Goal: Information Seeking & Learning: Learn about a topic

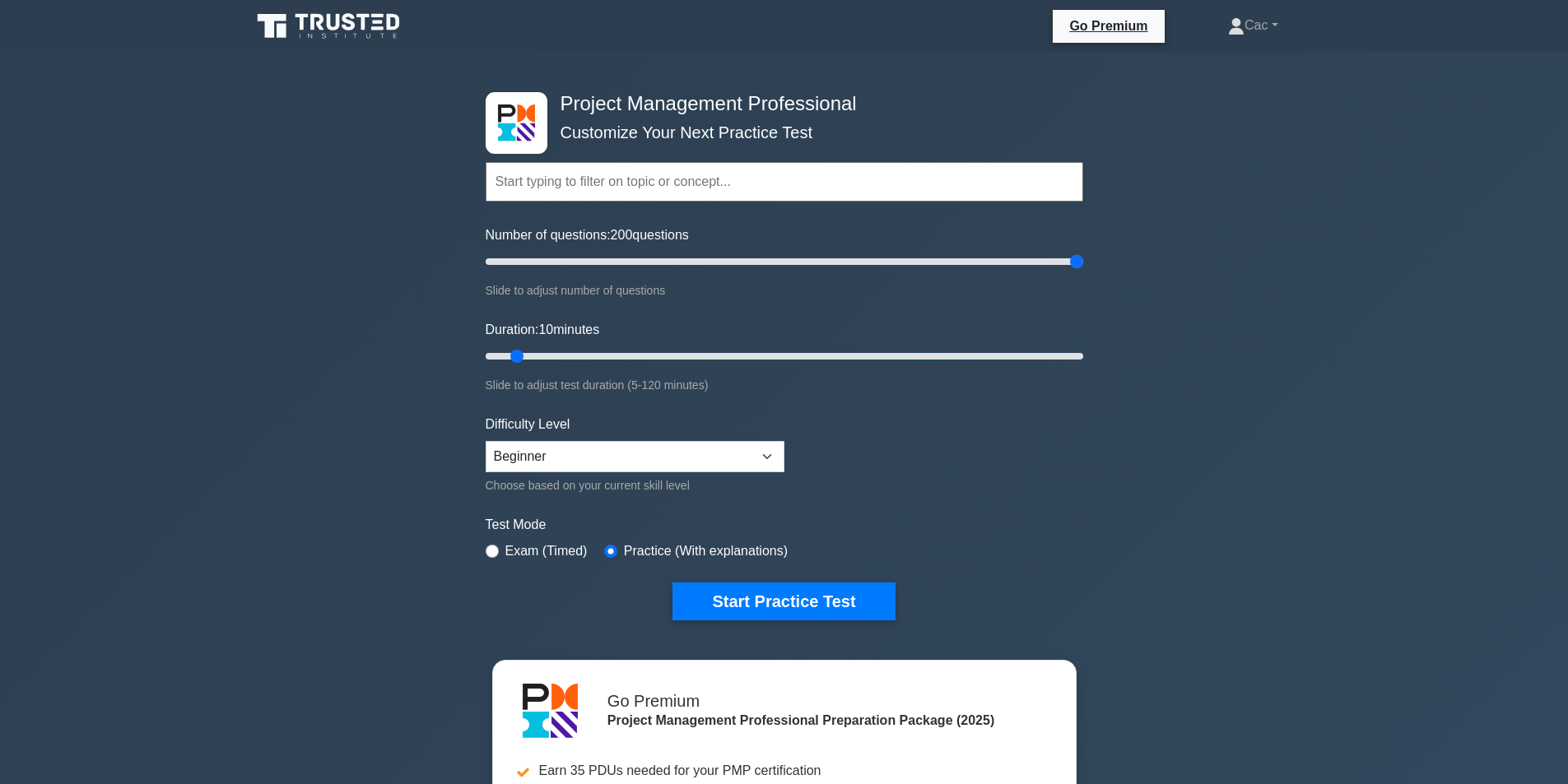
drag, startPoint x: 505, startPoint y: 270, endPoint x: 1216, endPoint y: 267, distance: 711.0
type input "200"
click at [1083, 267] on input "Number of questions: 200 questions" at bounding box center [784, 262] width 598 height 20
drag, startPoint x: 518, startPoint y: 354, endPoint x: 1218, endPoint y: 358, distance: 700.0
type input "120"
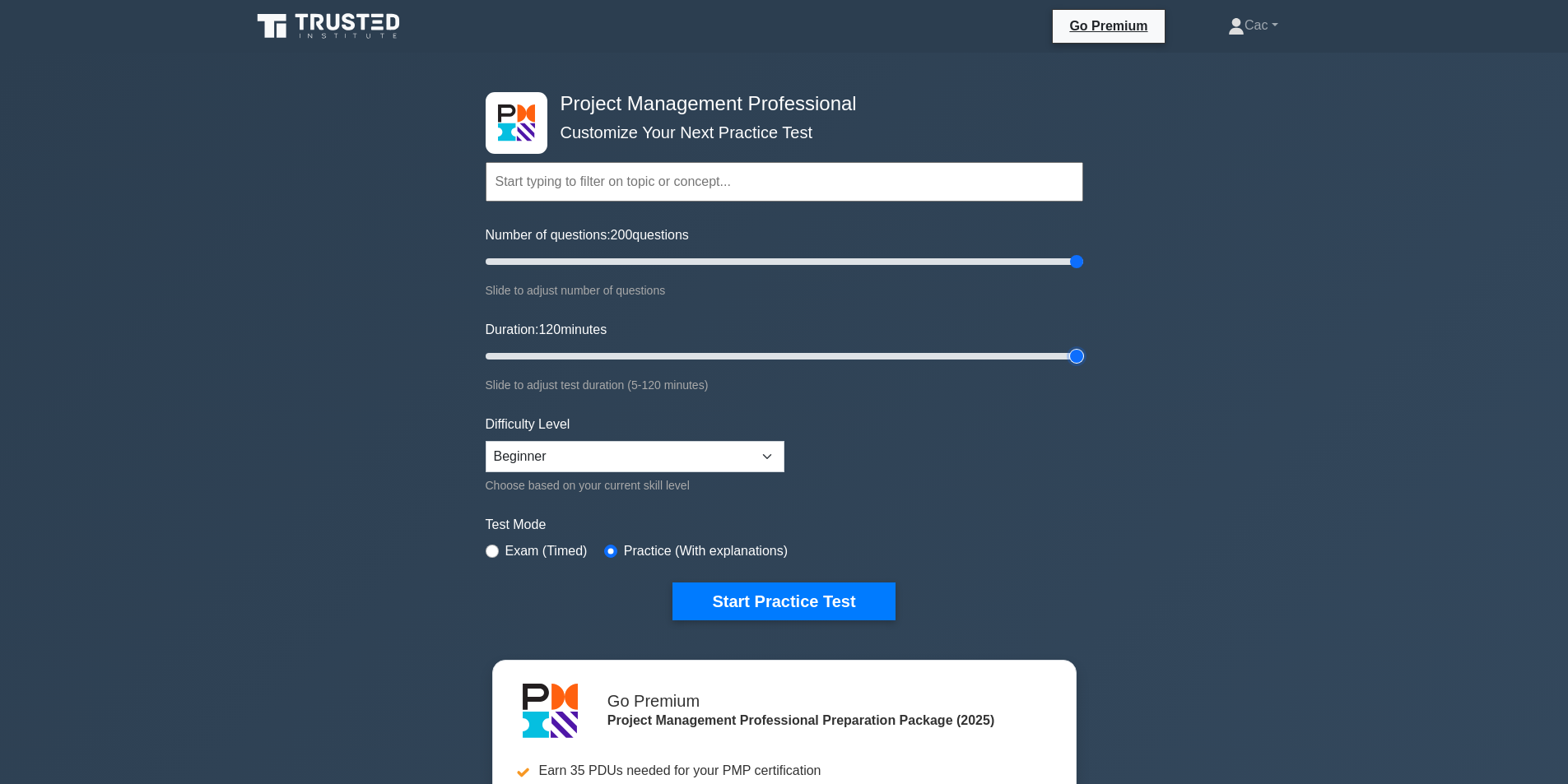
click at [1083, 358] on input "Duration: 120 minutes" at bounding box center [784, 357] width 598 height 20
click at [769, 459] on select "Beginner Intermediate Expert" at bounding box center [635, 456] width 299 height 31
click at [1000, 470] on form "Topics Scope Management Time Management Cost Management Quality Management Risk…" at bounding box center [784, 366] width 598 height 508
drag, startPoint x: 1076, startPoint y: 266, endPoint x: 506, endPoint y: 282, distance: 570.2
type input "10"
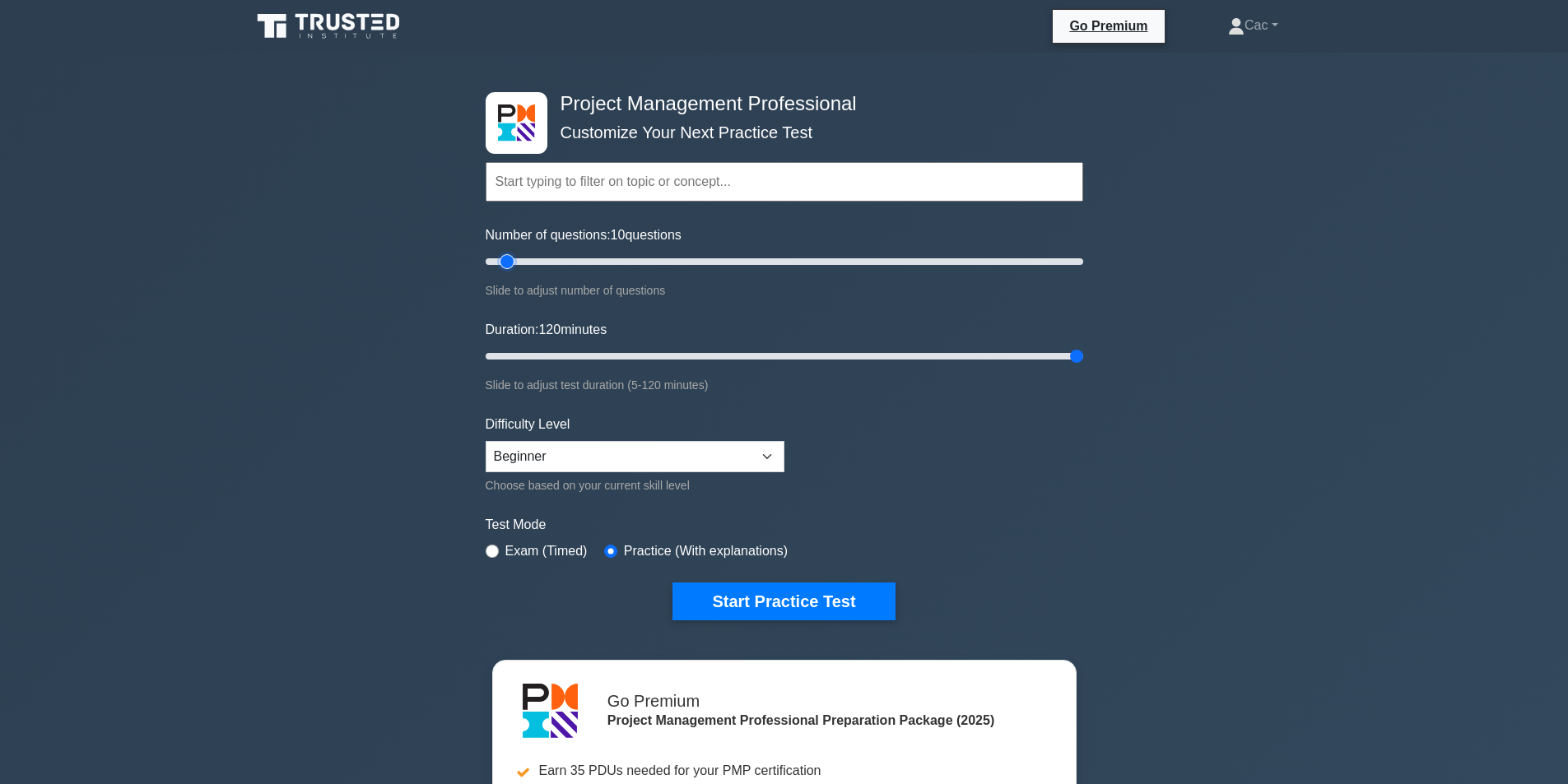
click at [506, 272] on input "Number of questions: 10 questions" at bounding box center [784, 262] width 598 height 20
click at [763, 459] on select "Beginner Intermediate Expert" at bounding box center [635, 456] width 299 height 31
select select "expert"
click at [485, 441] on select "Beginner Intermediate Expert" at bounding box center [635, 456] width 299 height 31
click at [774, 596] on button "Start Practice Test" at bounding box center [783, 602] width 222 height 38
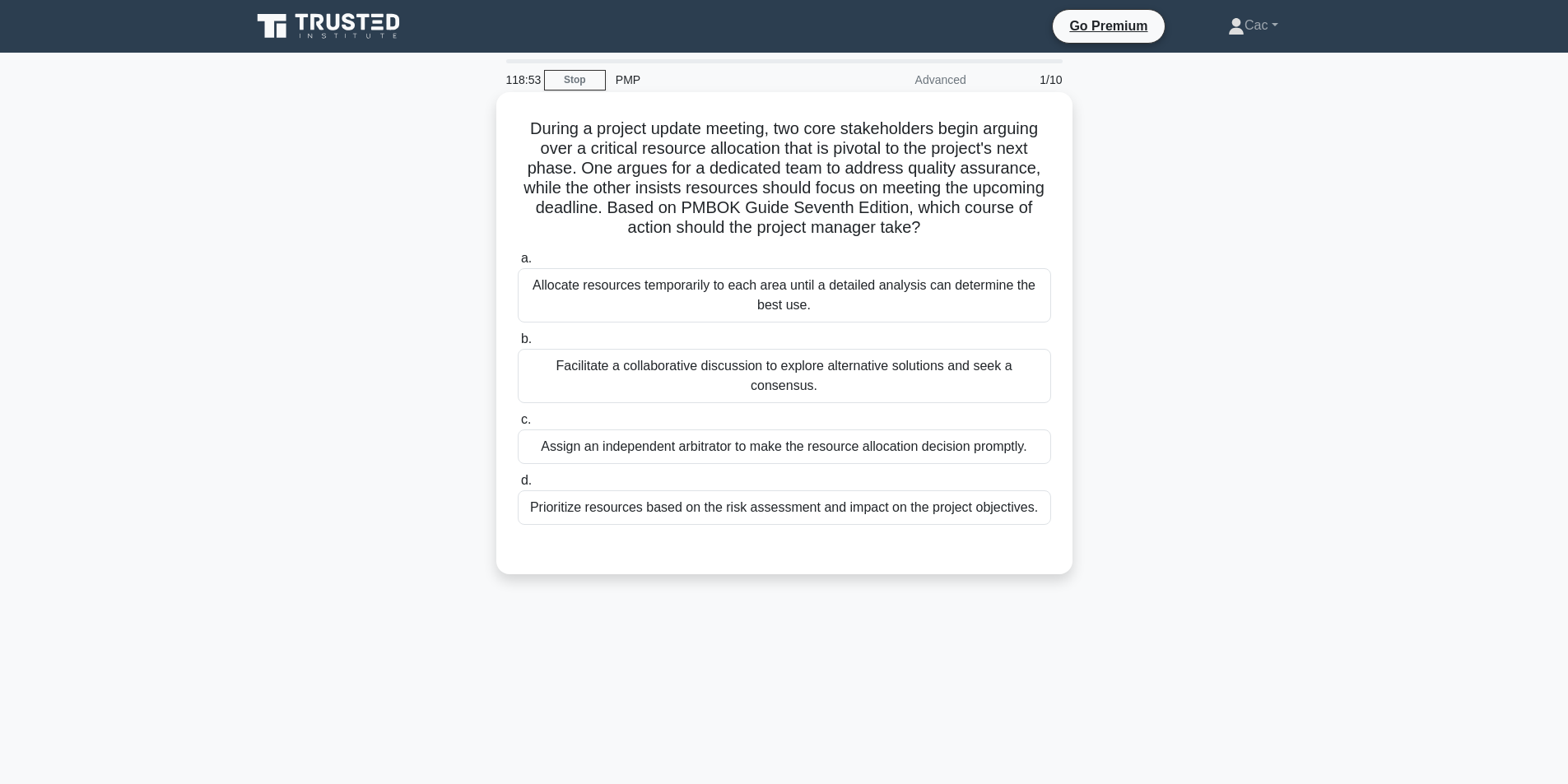
click at [713, 493] on div "Prioritize resources based on the risk assessment and impact on the project obj…" at bounding box center [784, 507] width 533 height 35
click at [518, 486] on input "d. Prioritize resources based on the risk assessment and impact on the project …" at bounding box center [518, 480] width 0 height 11
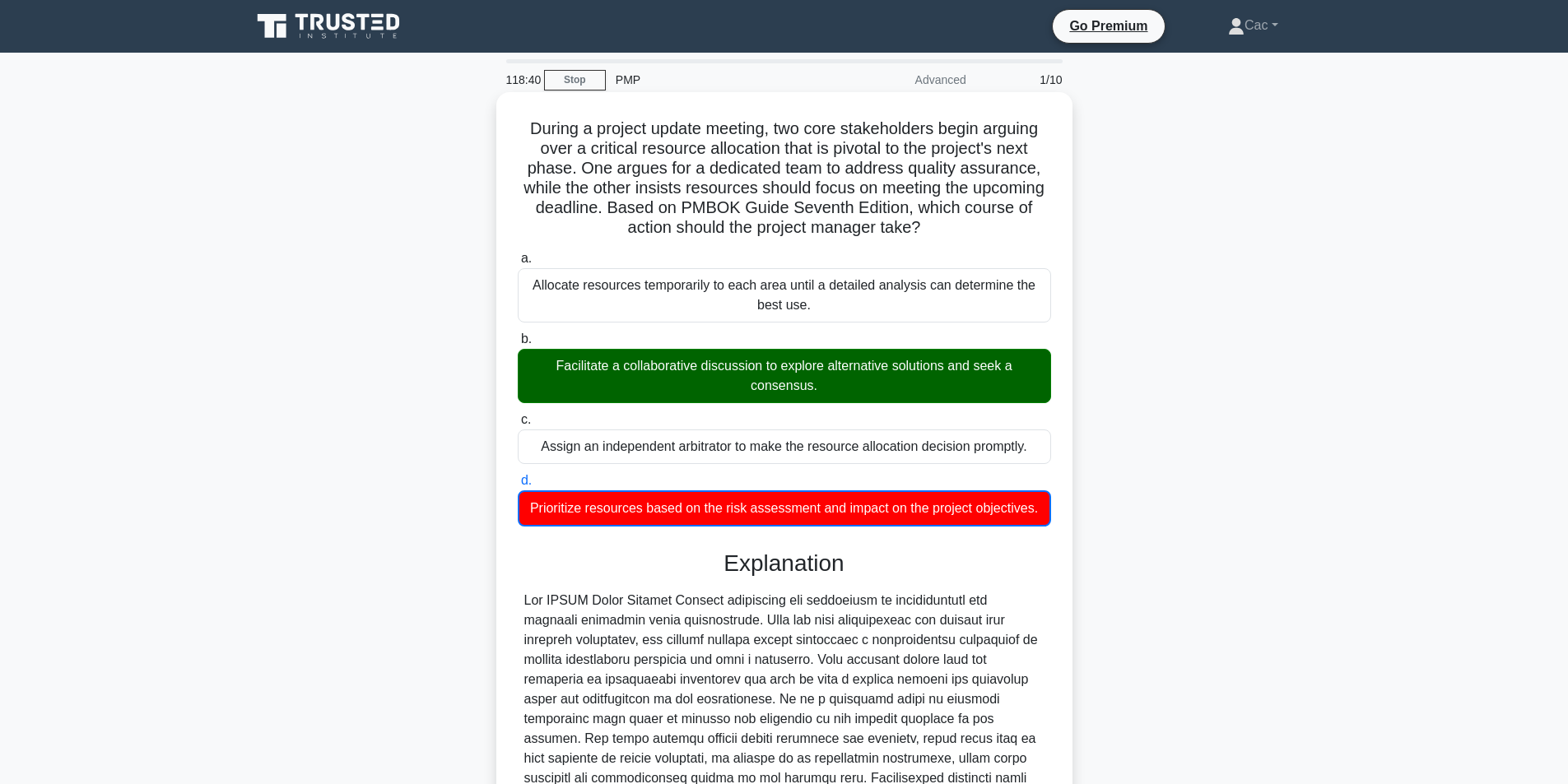
drag, startPoint x: 526, startPoint y: 128, endPoint x: 940, endPoint y: 226, distance: 425.4
click at [940, 226] on h5 "During a project update meeting, two core stakeholders begin arguing over a cri…" at bounding box center [784, 178] width 537 height 121
copy h5 "During a project update meeting, two core stakeholders begin arguing over a cri…"
drag, startPoint x: 553, startPoint y: 367, endPoint x: 839, endPoint y: 382, distance: 286.4
click at [839, 382] on div "Facilitate a collaborative discussion to explore alternative solutions and seek…" at bounding box center [784, 376] width 533 height 55
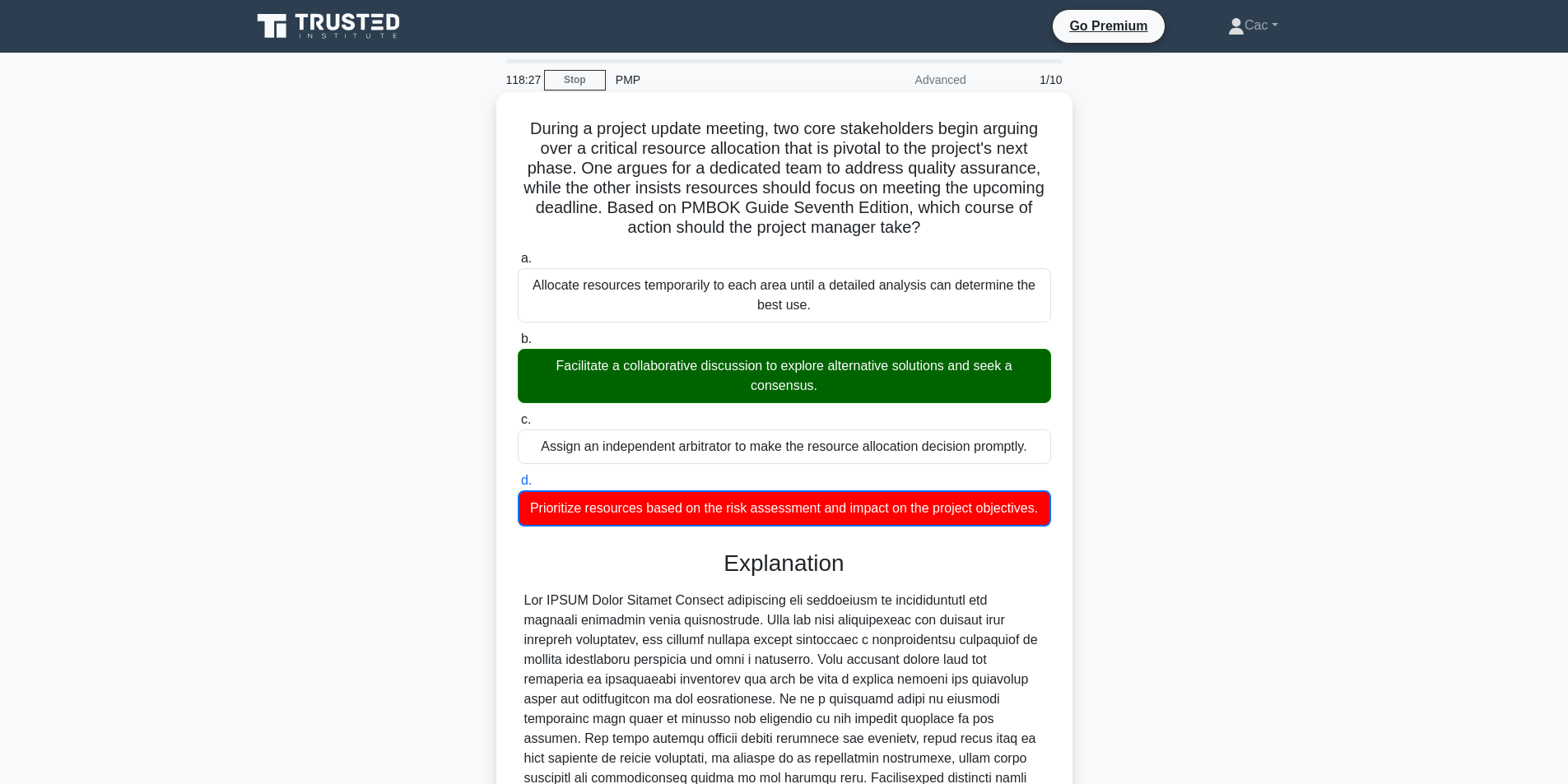
copy div "Facilitate a collaborative discussion to explore alternative solutions and seek…"
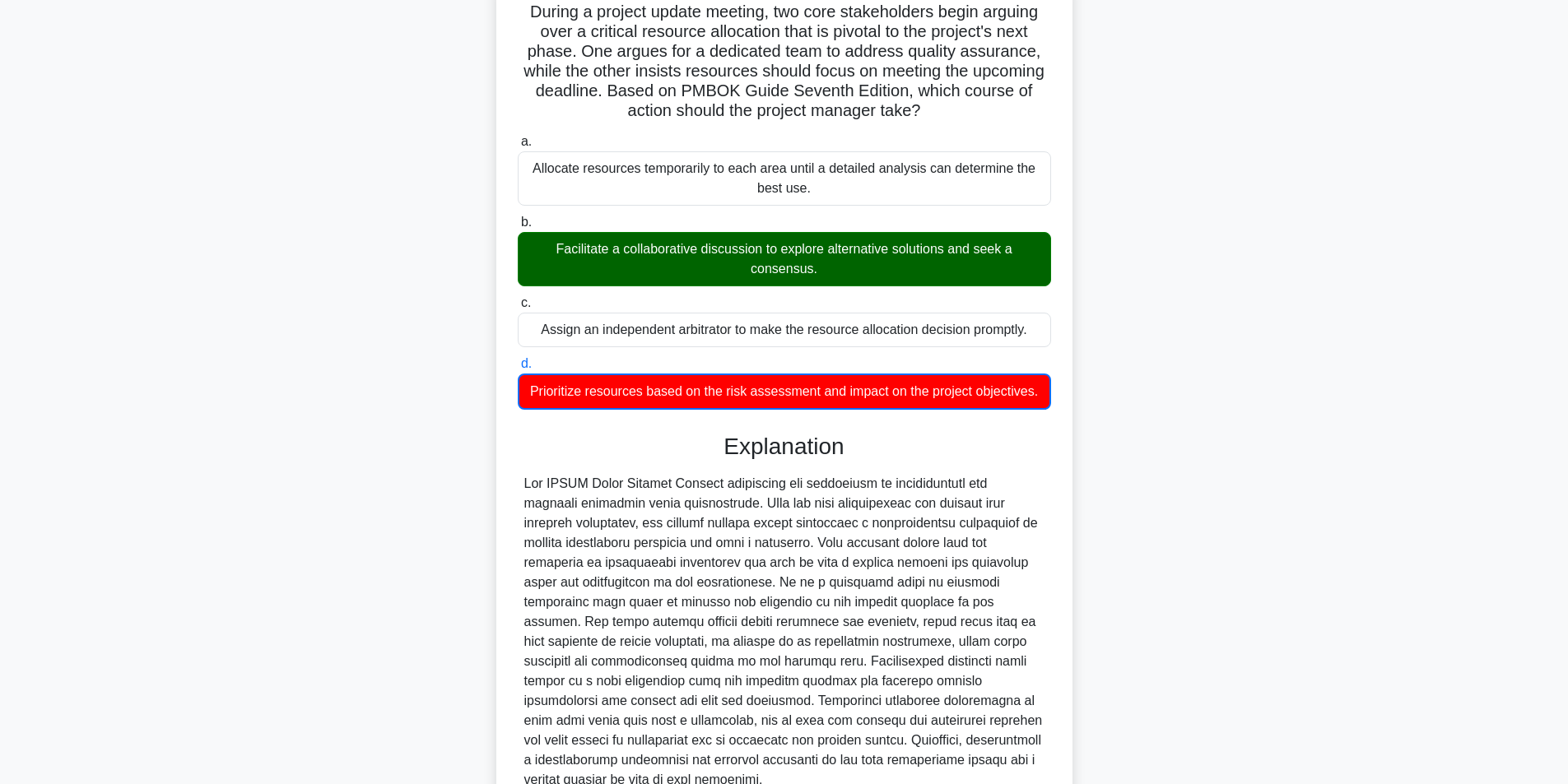
scroll to position [247, 0]
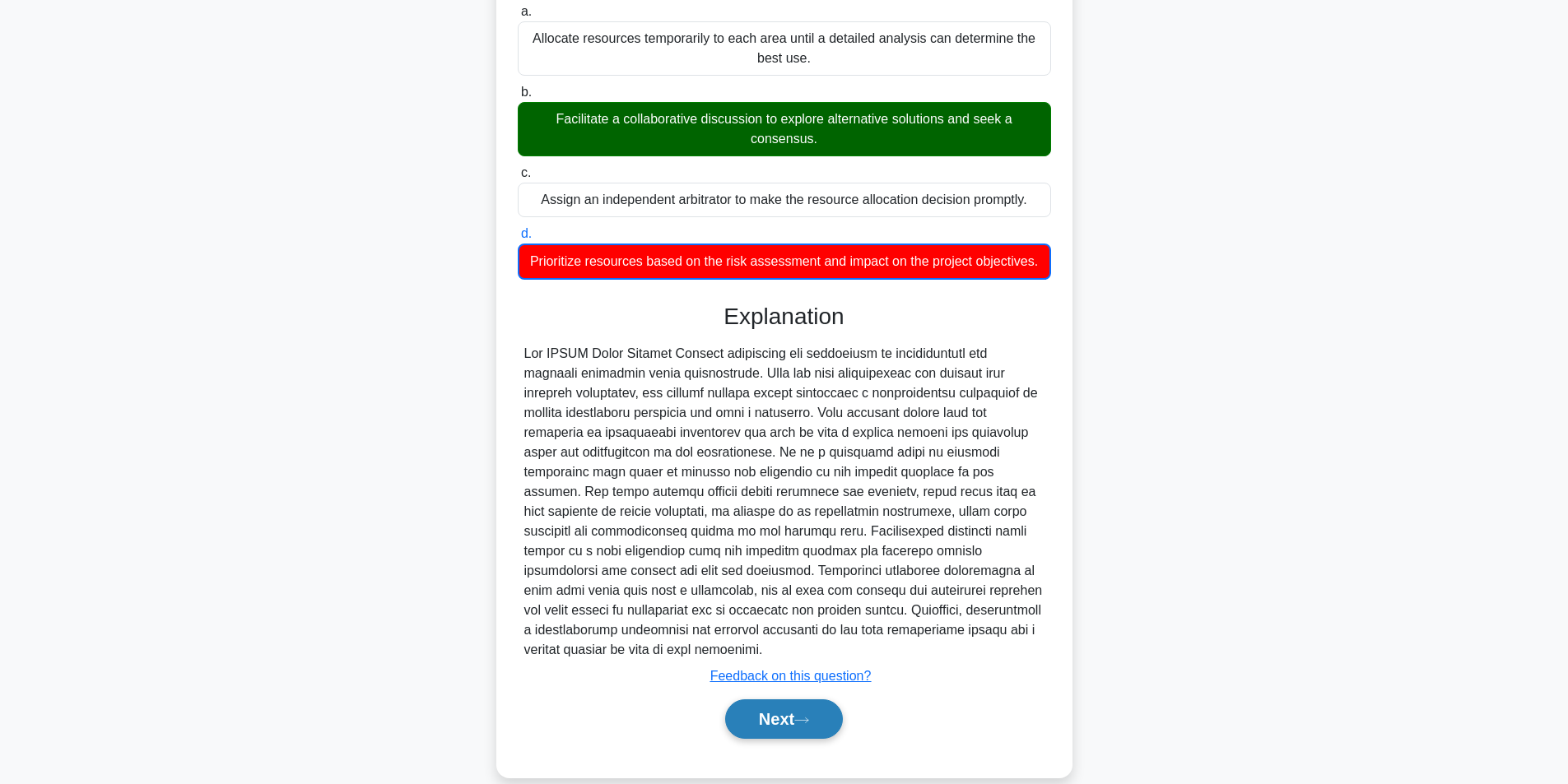
click at [784, 721] on button "Next" at bounding box center [784, 719] width 118 height 40
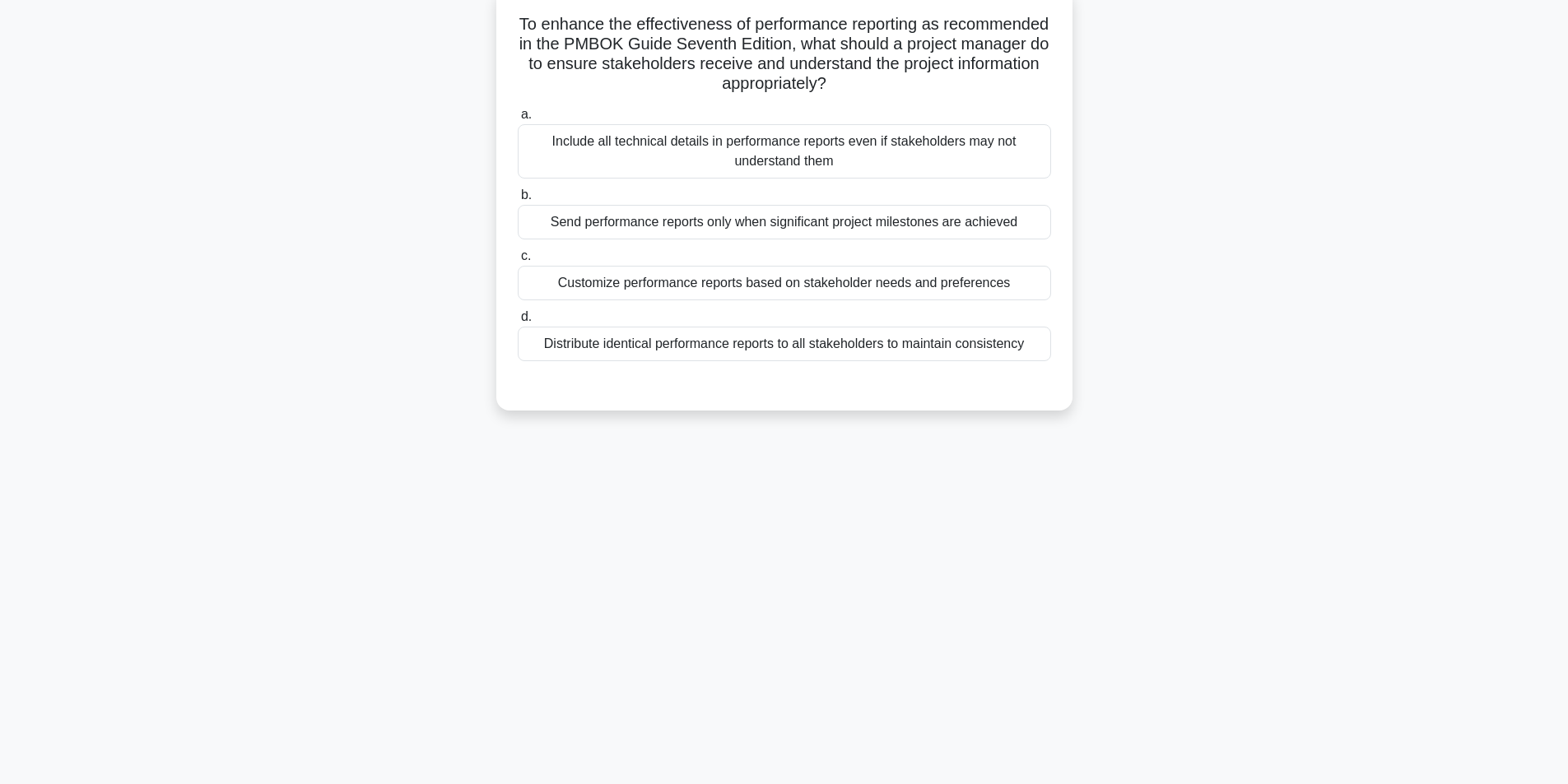
drag, startPoint x: 575, startPoint y: 21, endPoint x: 952, endPoint y: 94, distance: 384.0
click at [952, 94] on h5 "To enhance the effectiveness of performance reporting as recommended in the PMB…" at bounding box center [784, 54] width 537 height 81
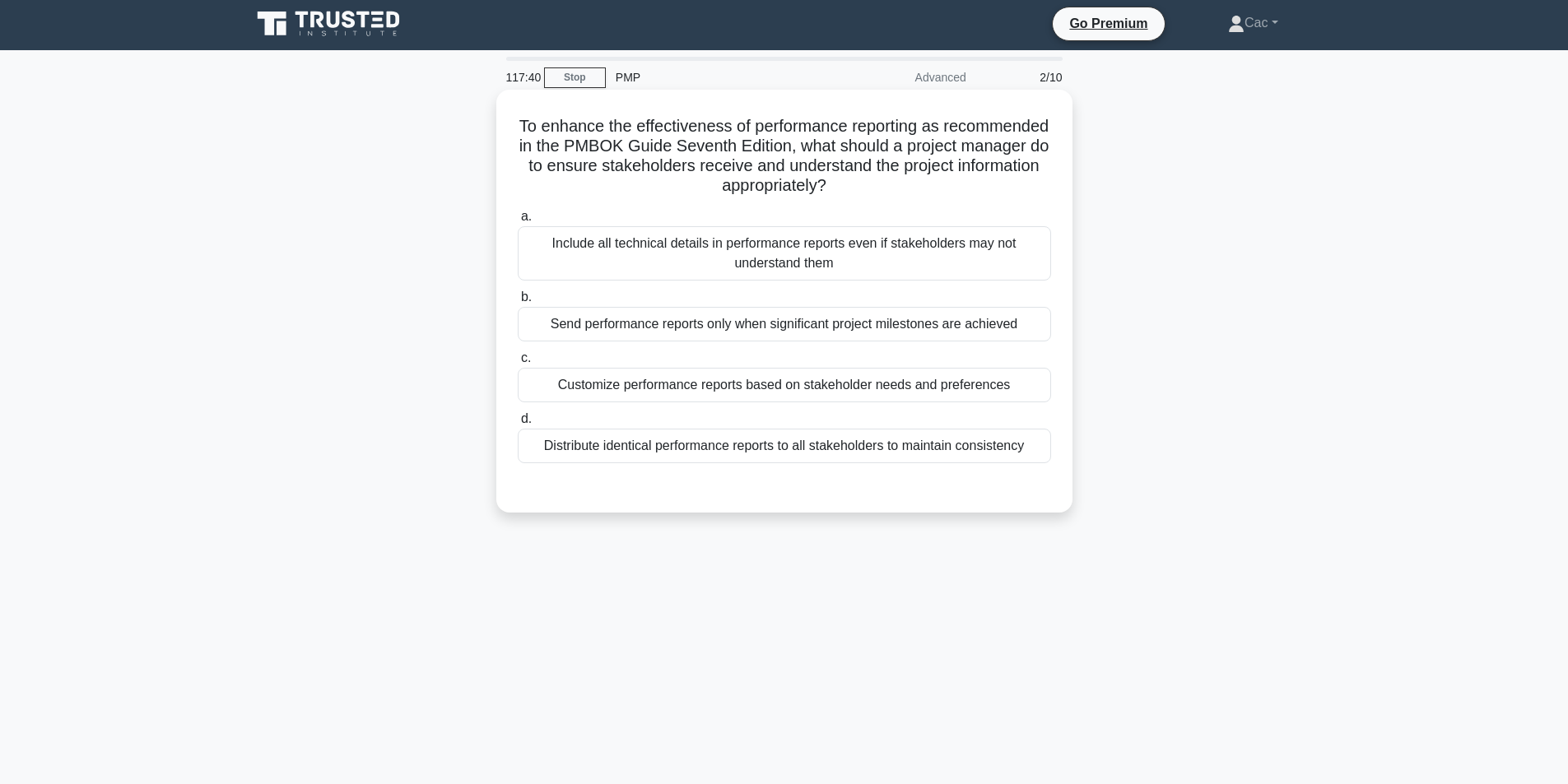
scroll to position [0, 0]
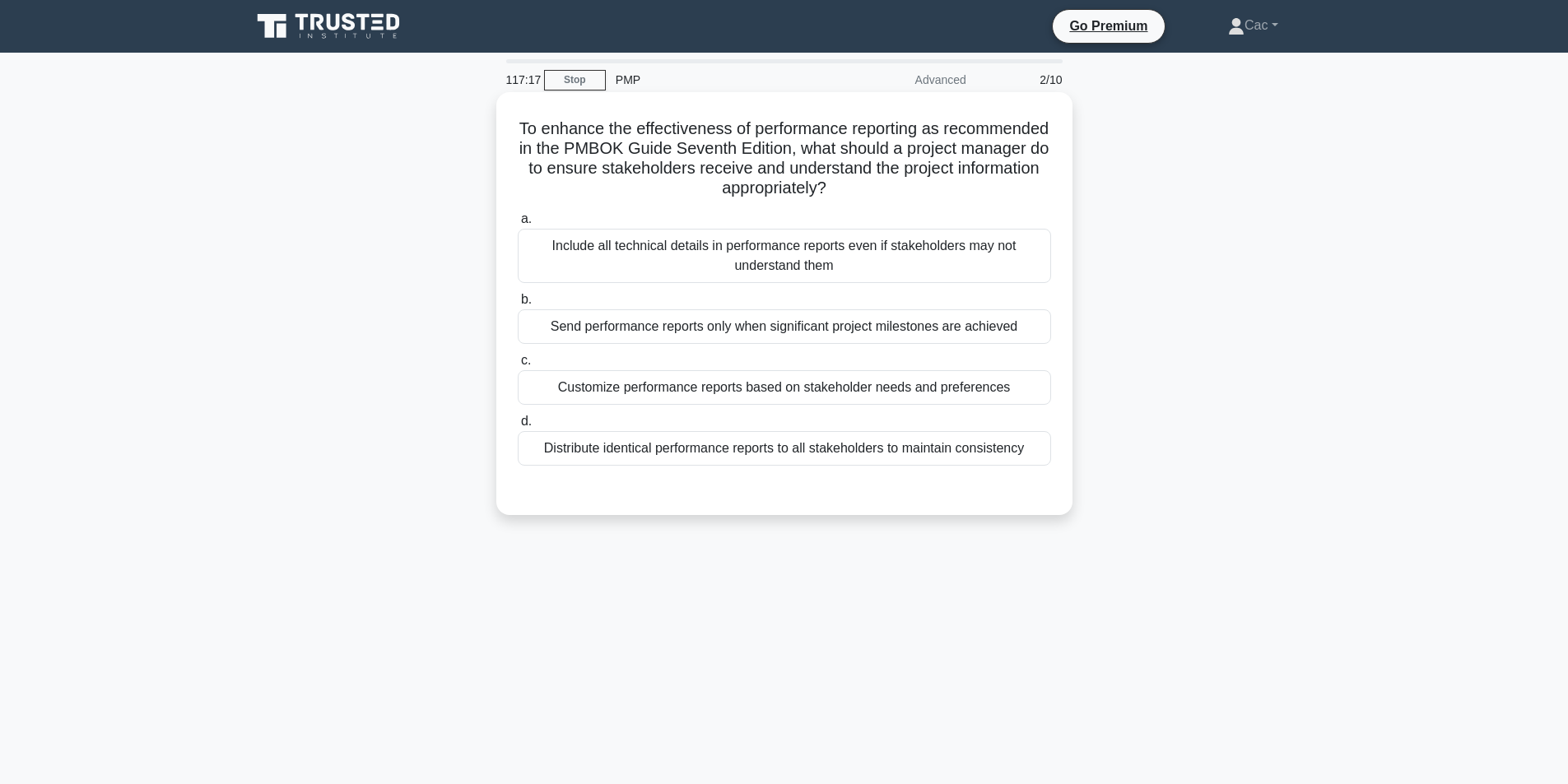
click at [830, 451] on div "Distribute identical performance reports to all stakeholders to maintain consis…" at bounding box center [784, 448] width 533 height 35
click at [518, 427] on input "d. Distribute identical performance reports to all stakeholders to maintain con…" at bounding box center [518, 421] width 0 height 11
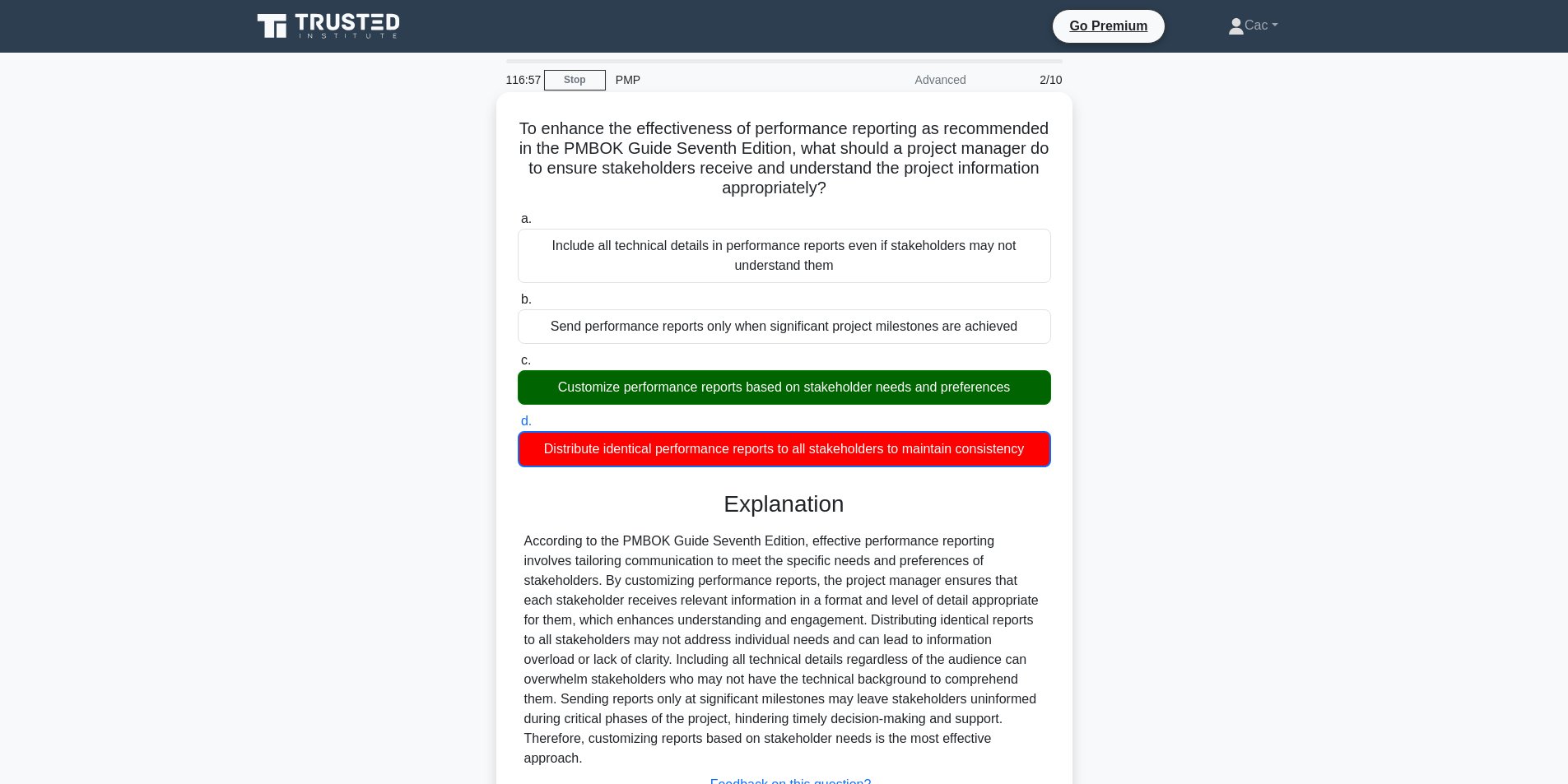
click at [875, 397] on div "Customize performance reports based on stakeholder needs and preferences" at bounding box center [784, 388] width 533 height 35
click at [518, 367] on input "c. Customize performance reports based on stakeholder needs and preferences" at bounding box center [518, 361] width 0 height 11
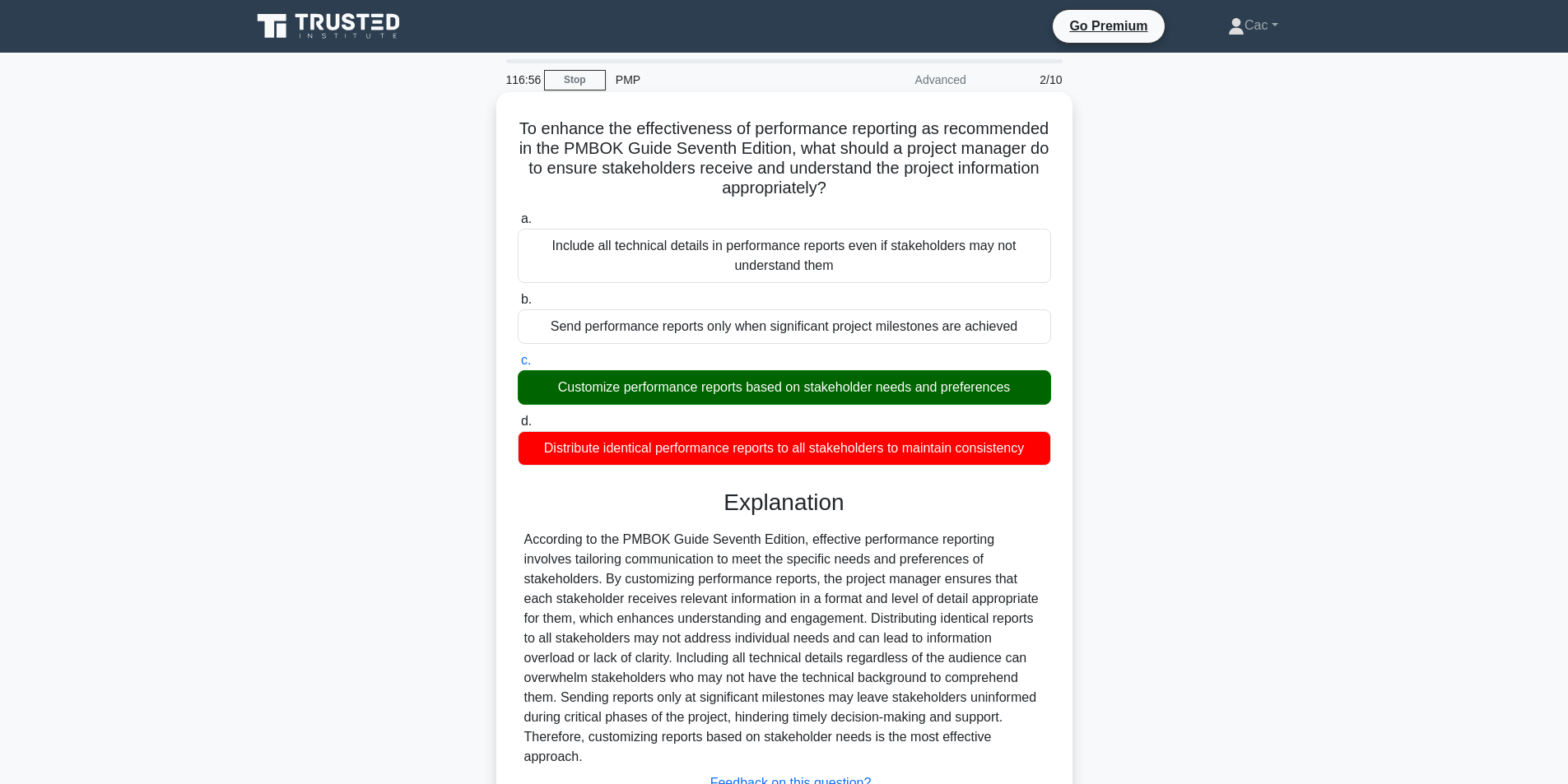
scroll to position [113, 0]
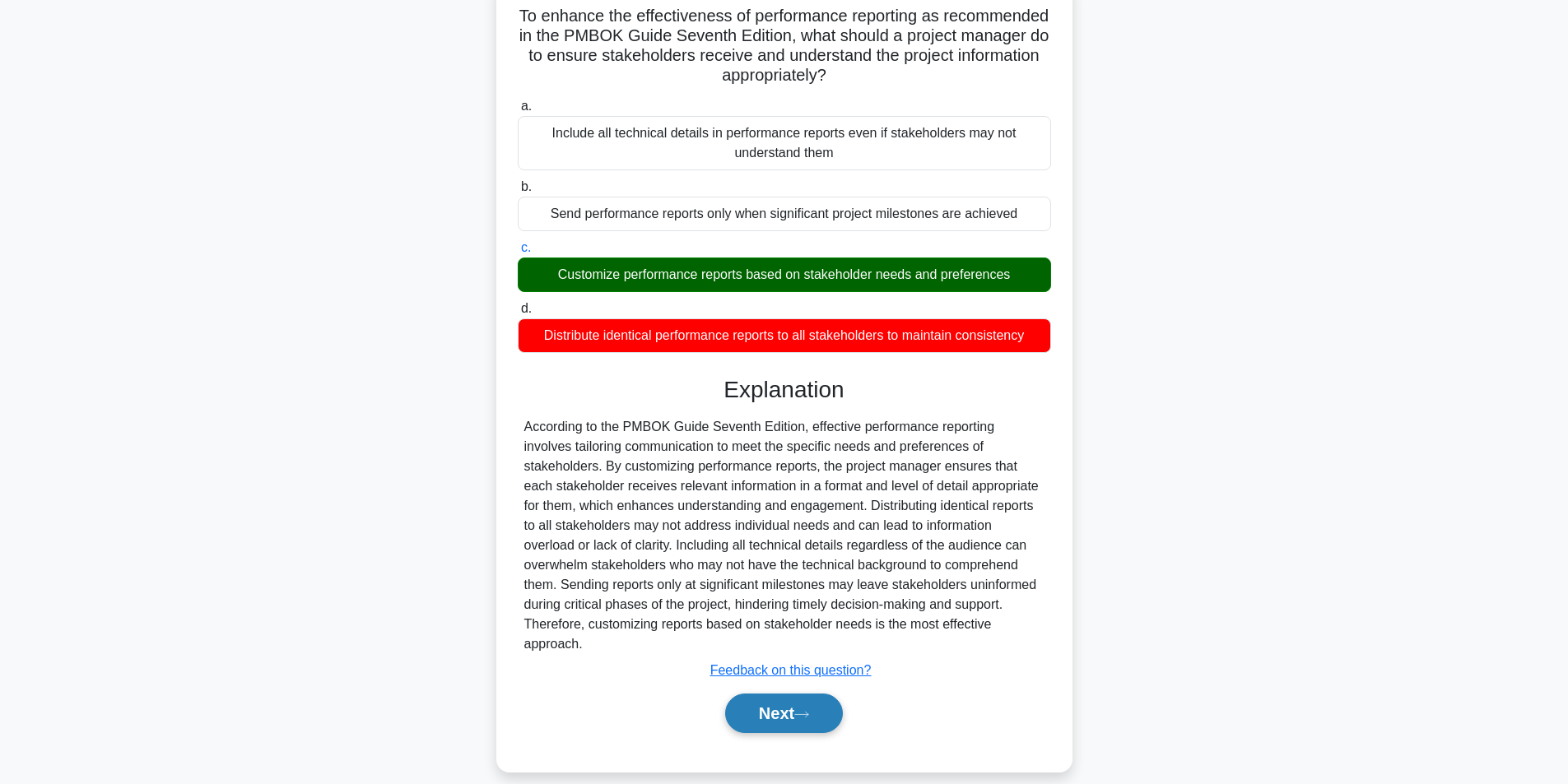
click at [769, 699] on button "Next" at bounding box center [784, 713] width 118 height 40
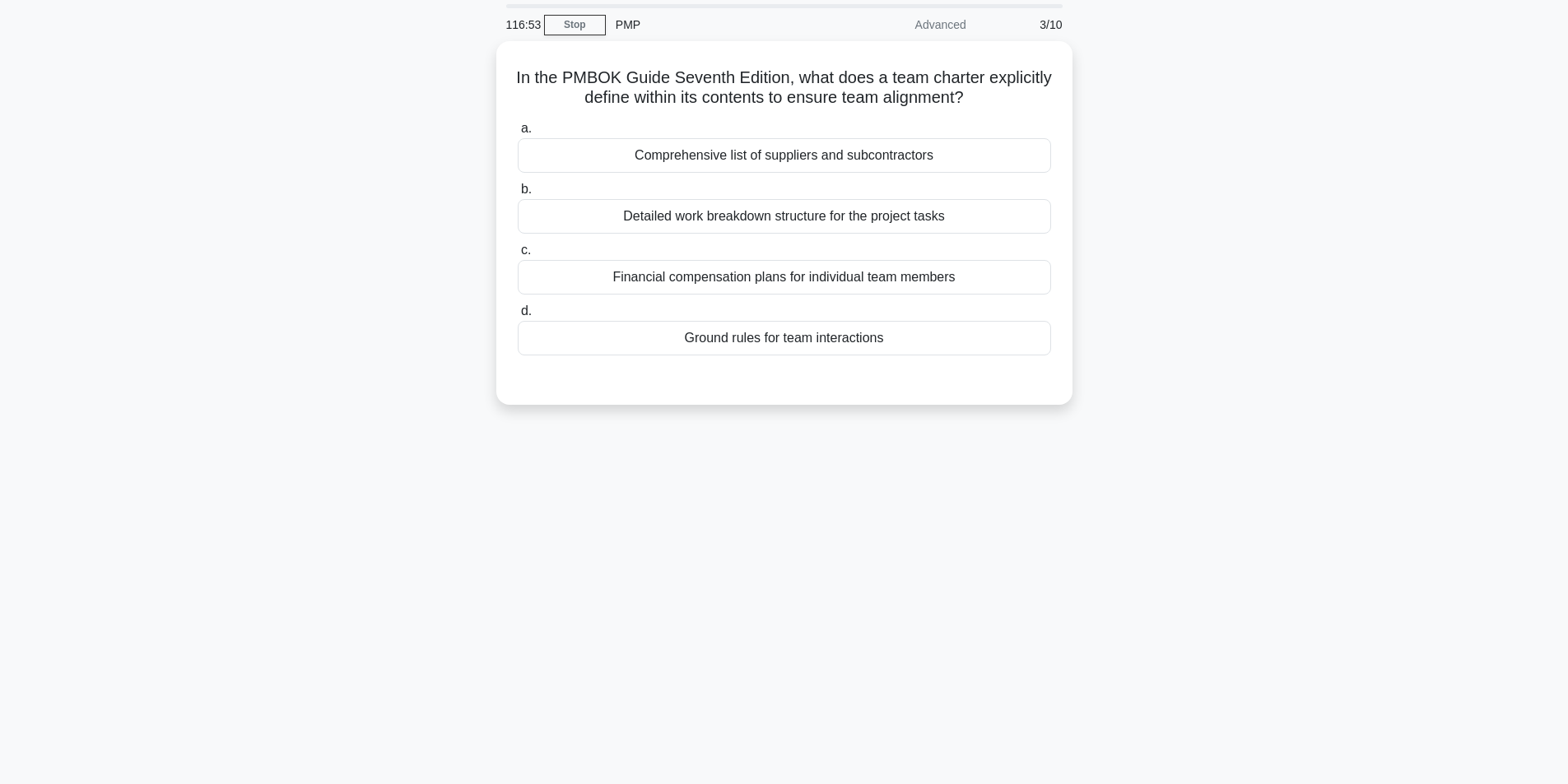
scroll to position [0, 0]
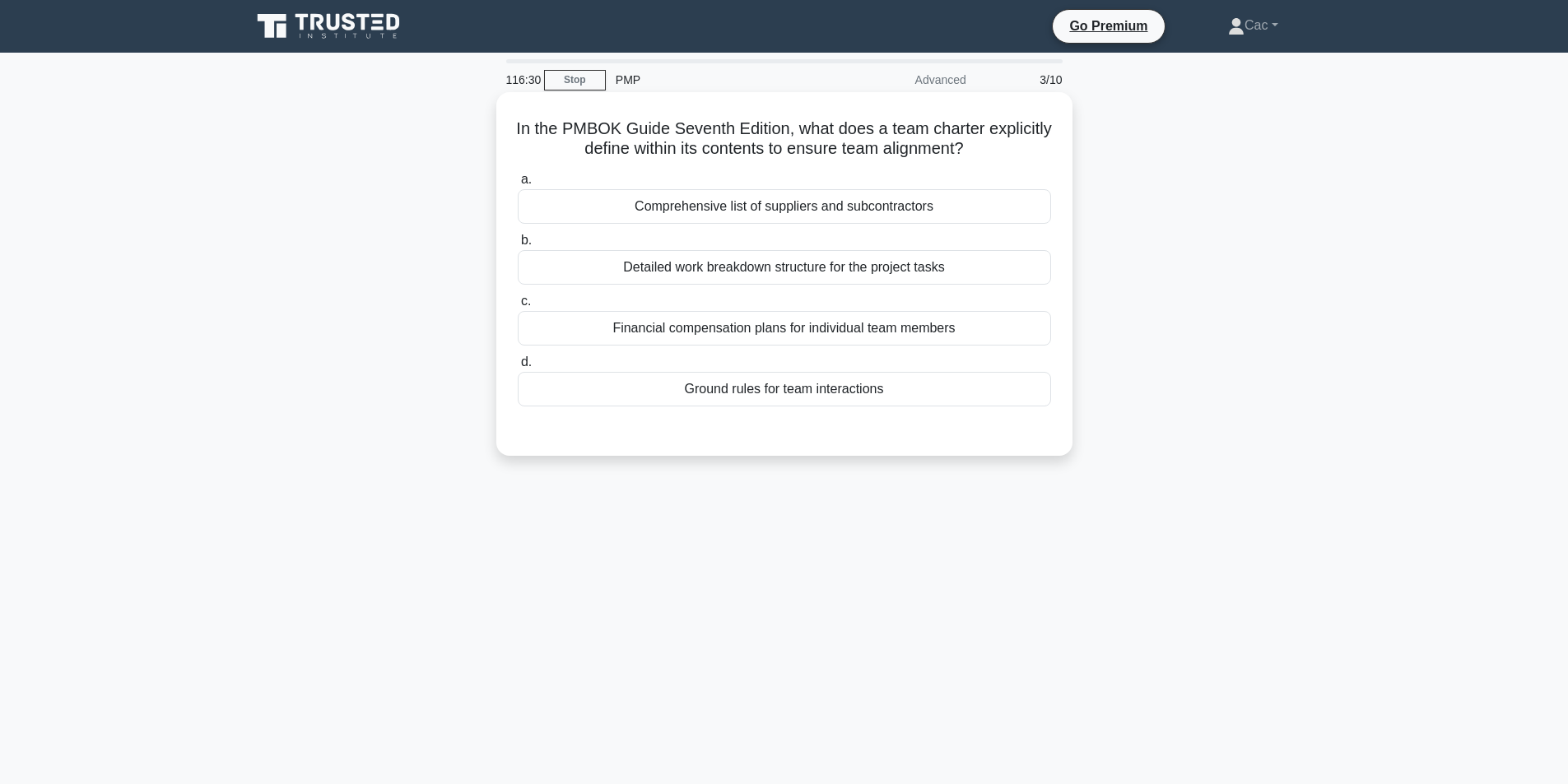
click at [783, 339] on div "Financial compensation plans for individual team members" at bounding box center [784, 328] width 533 height 35
click at [518, 307] on input "c. Financial compensation plans for individual team members" at bounding box center [518, 301] width 0 height 11
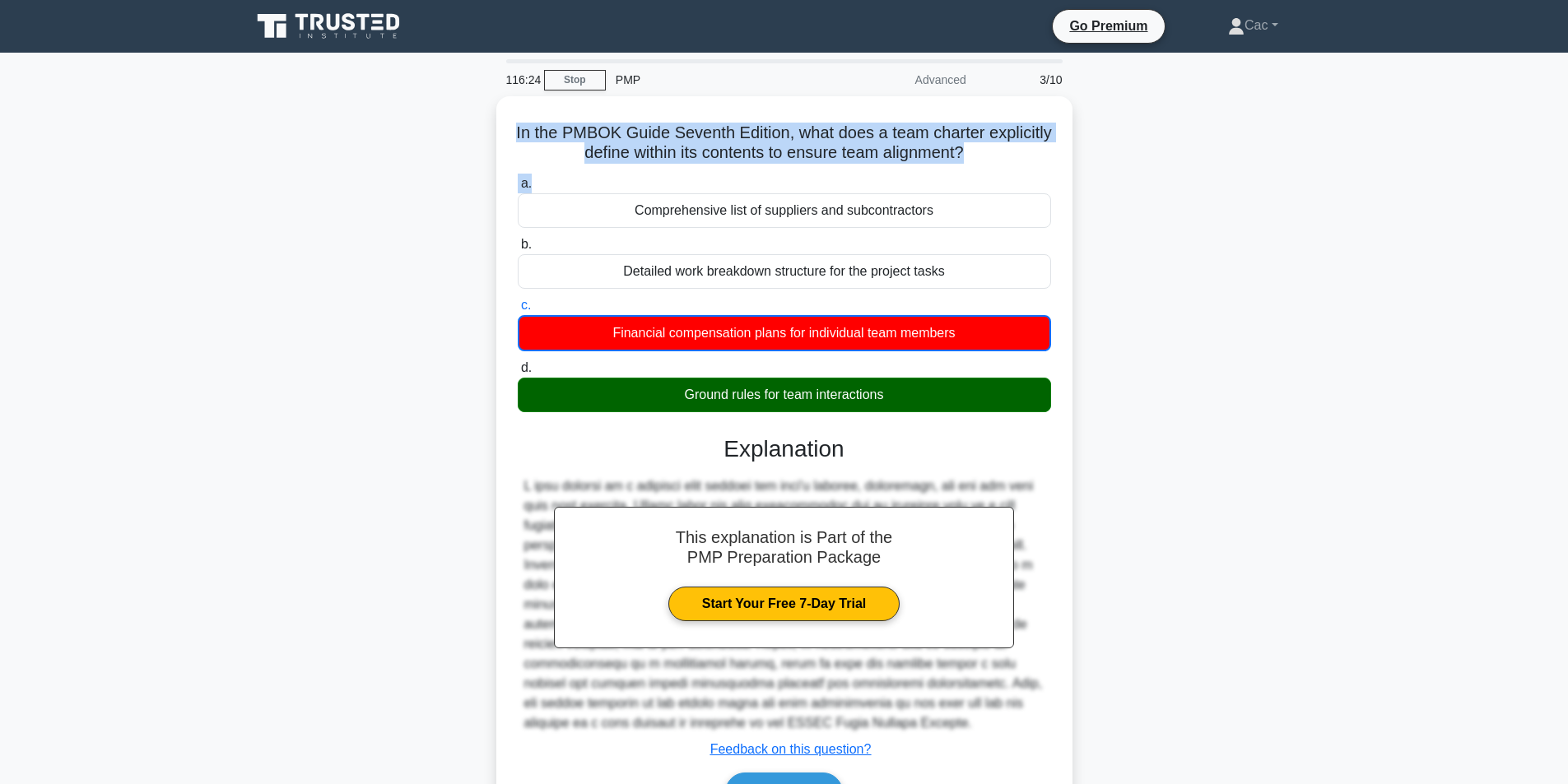
drag, startPoint x: 548, startPoint y: 122, endPoint x: 1142, endPoint y: 170, distance: 595.9
click at [1142, 170] on div "In the PMBOK Guide Seventh Edition, what does a team charter explicitly define …" at bounding box center [784, 483] width 1086 height 774
copy div "In the PMBOK Guide Seventh Edition, what does a team charter explicitly define …"
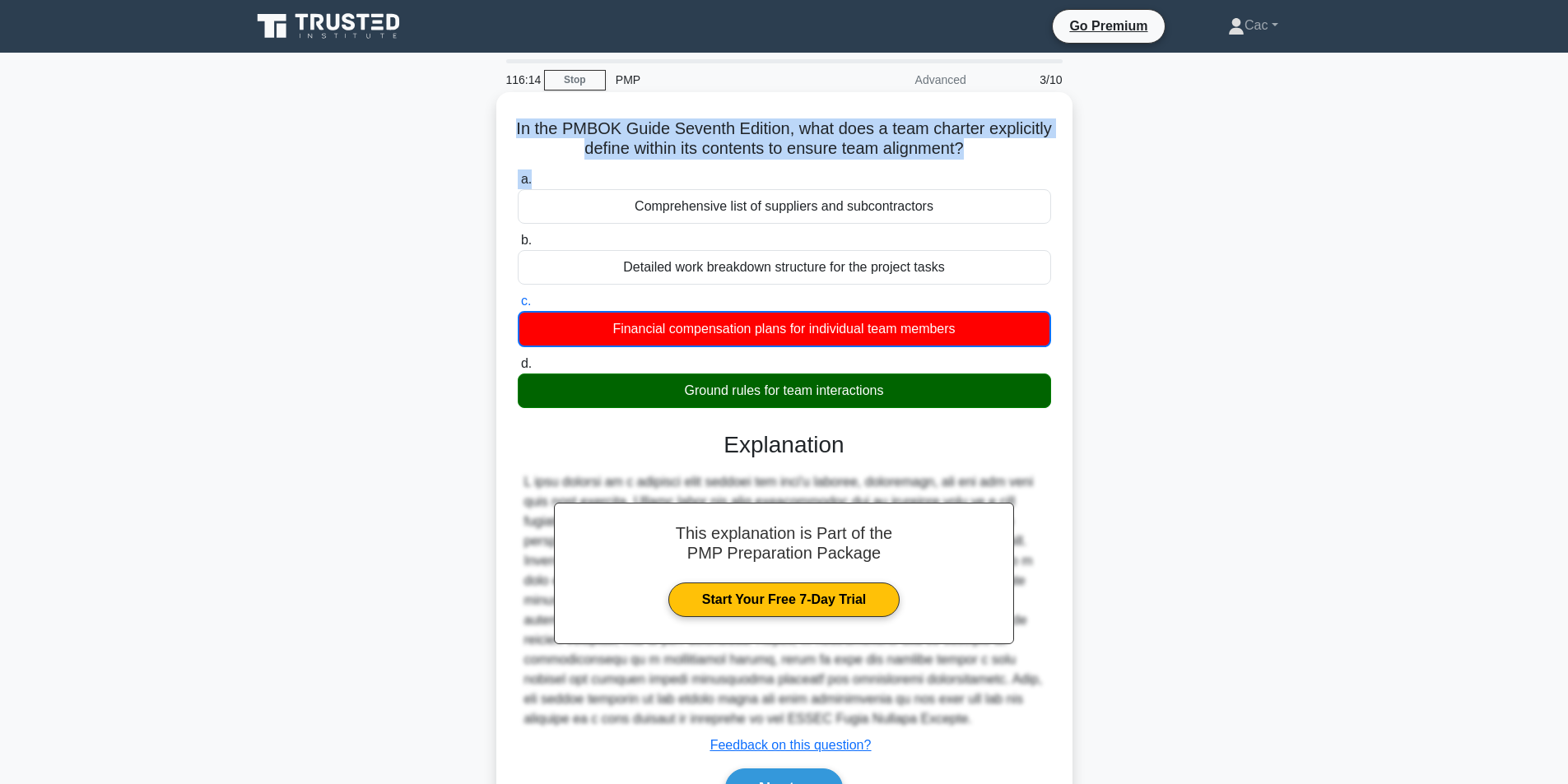
drag, startPoint x: 598, startPoint y: 324, endPoint x: 969, endPoint y: 339, distance: 371.3
click at [969, 339] on div "Financial compensation plans for individual team members" at bounding box center [784, 329] width 533 height 36
drag, startPoint x: 673, startPoint y: 395, endPoint x: 899, endPoint y: 408, distance: 226.4
click at [899, 408] on div "Ground rules for team interactions" at bounding box center [784, 391] width 533 height 35
copy div "Ground rules for team interactions"
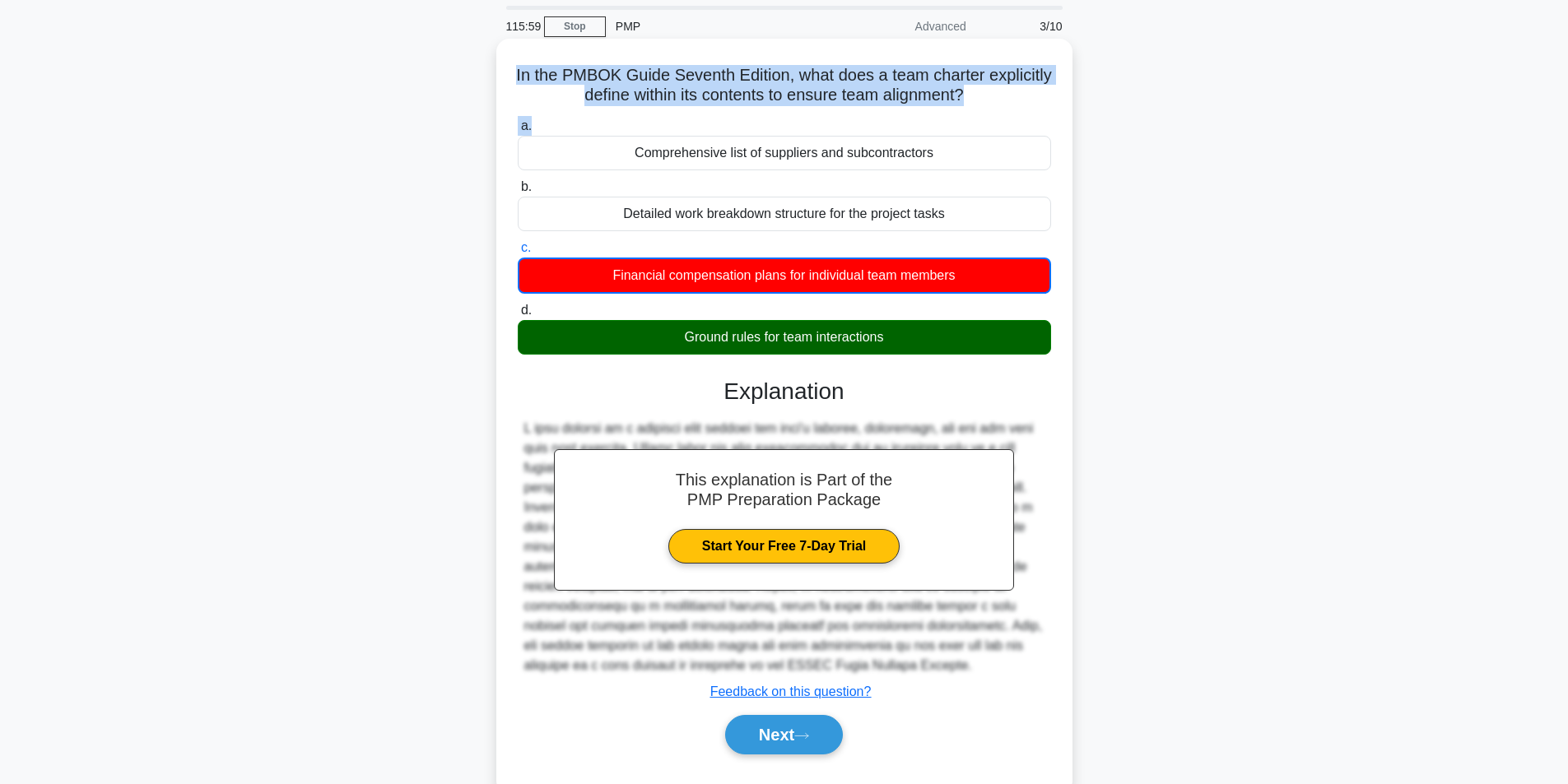
scroll to position [83, 0]
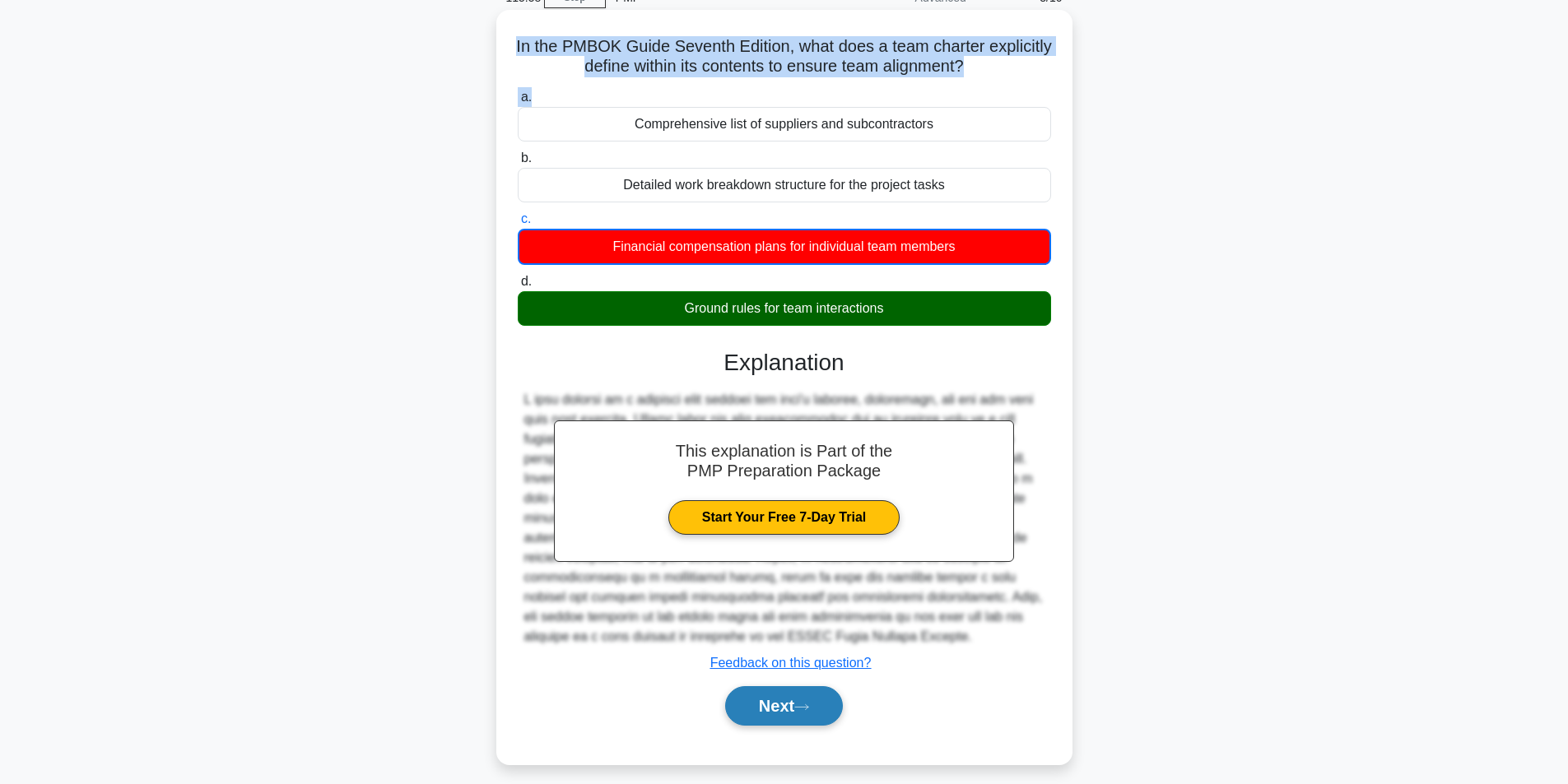
click at [770, 704] on button "Next" at bounding box center [784, 706] width 118 height 40
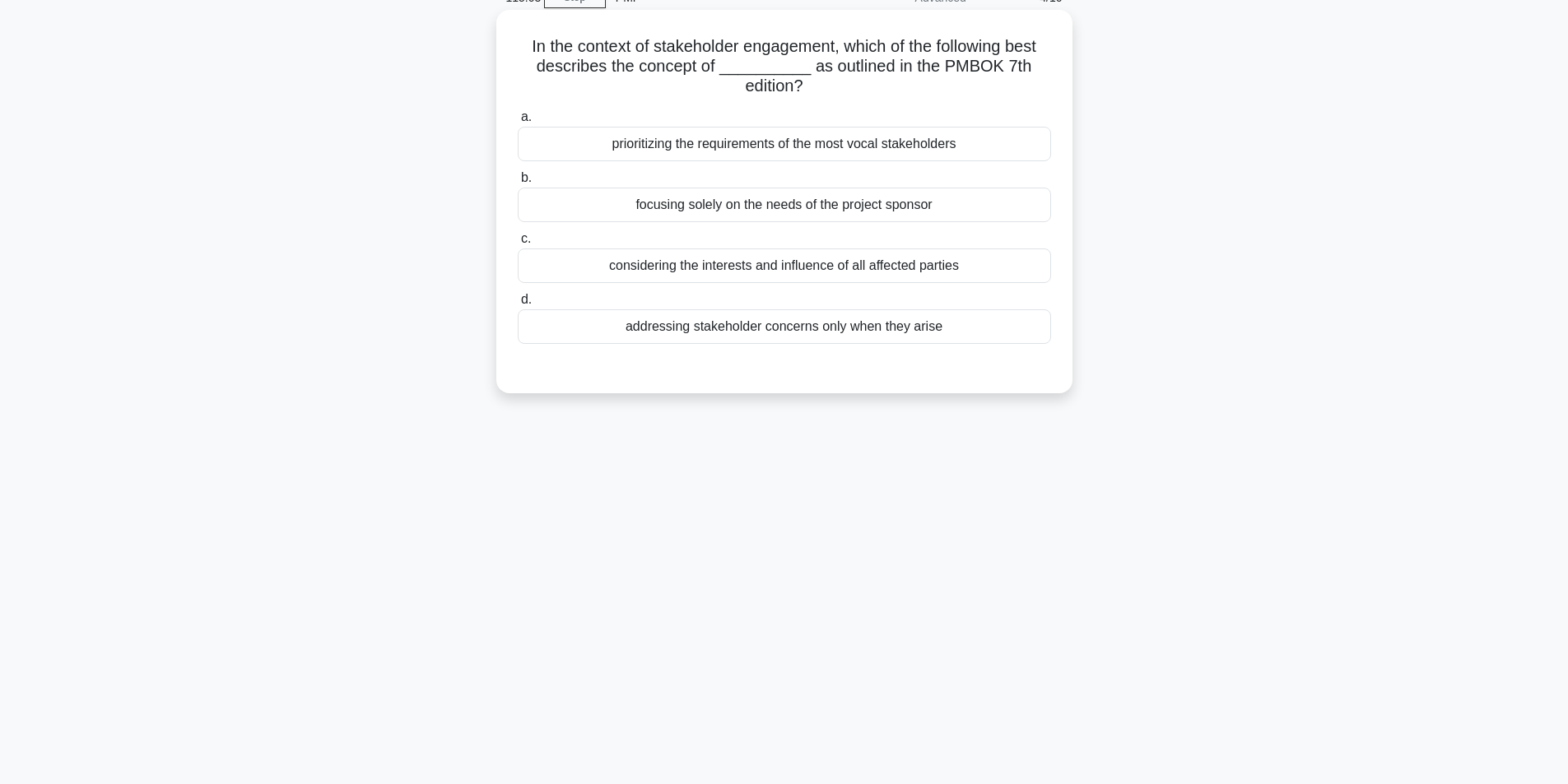
click at [755, 275] on div "considering the interests and influence of all affected parties" at bounding box center [784, 265] width 533 height 35
click at [518, 244] on input "c. considering the interests and influence of all affected parties" at bounding box center [518, 239] width 0 height 11
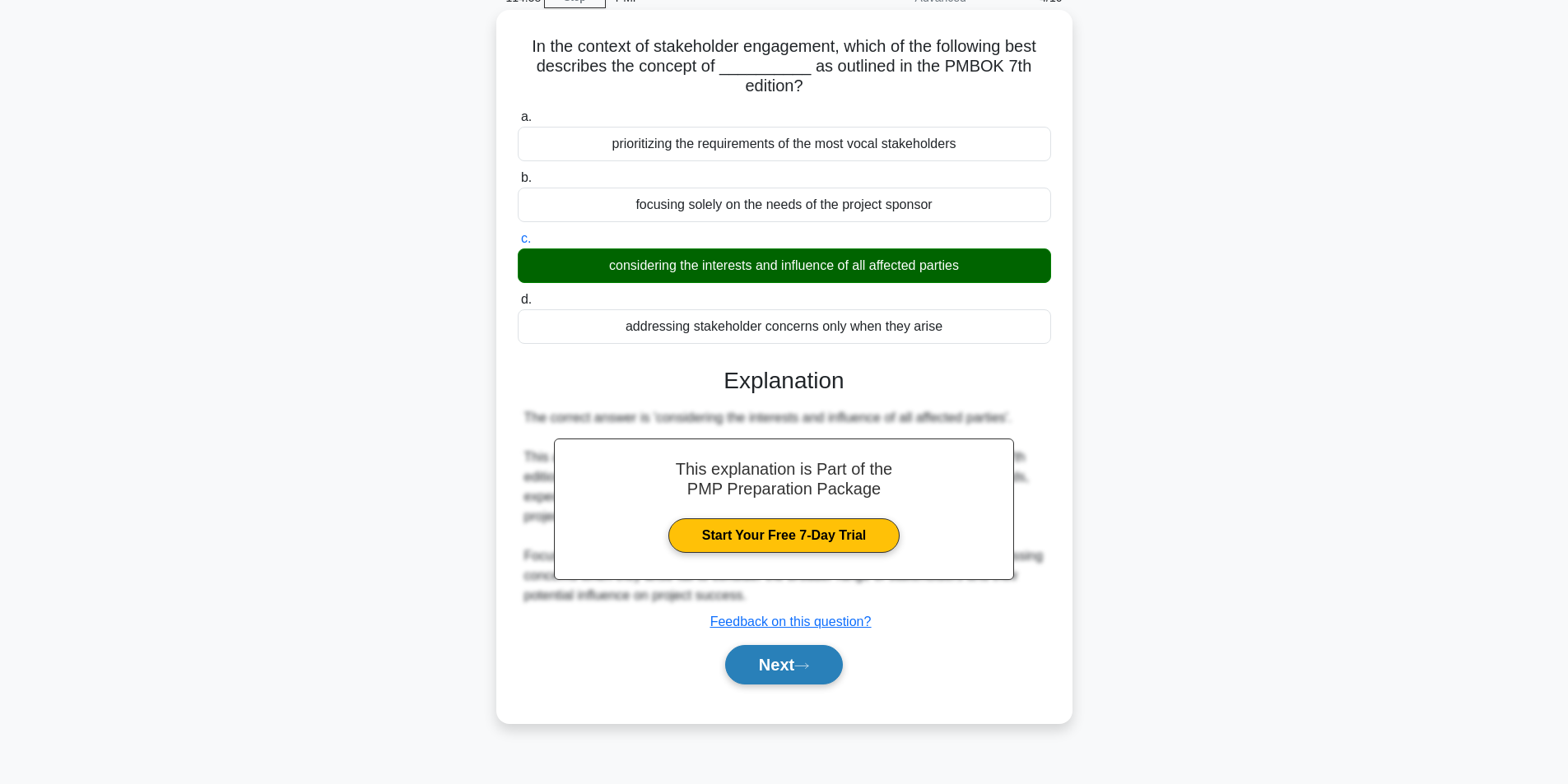
click at [778, 655] on button "Next" at bounding box center [784, 665] width 118 height 40
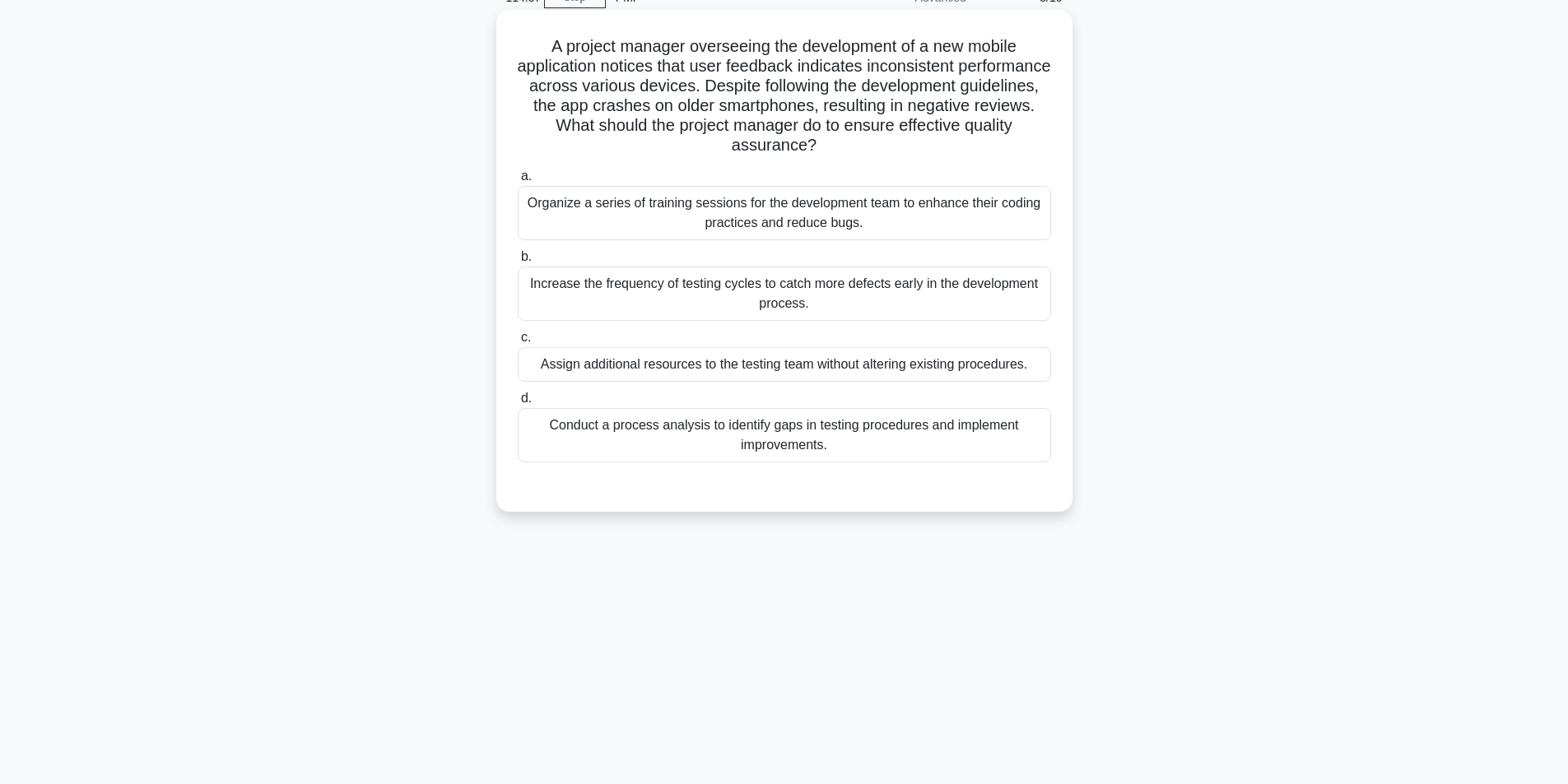
scroll to position [0, 0]
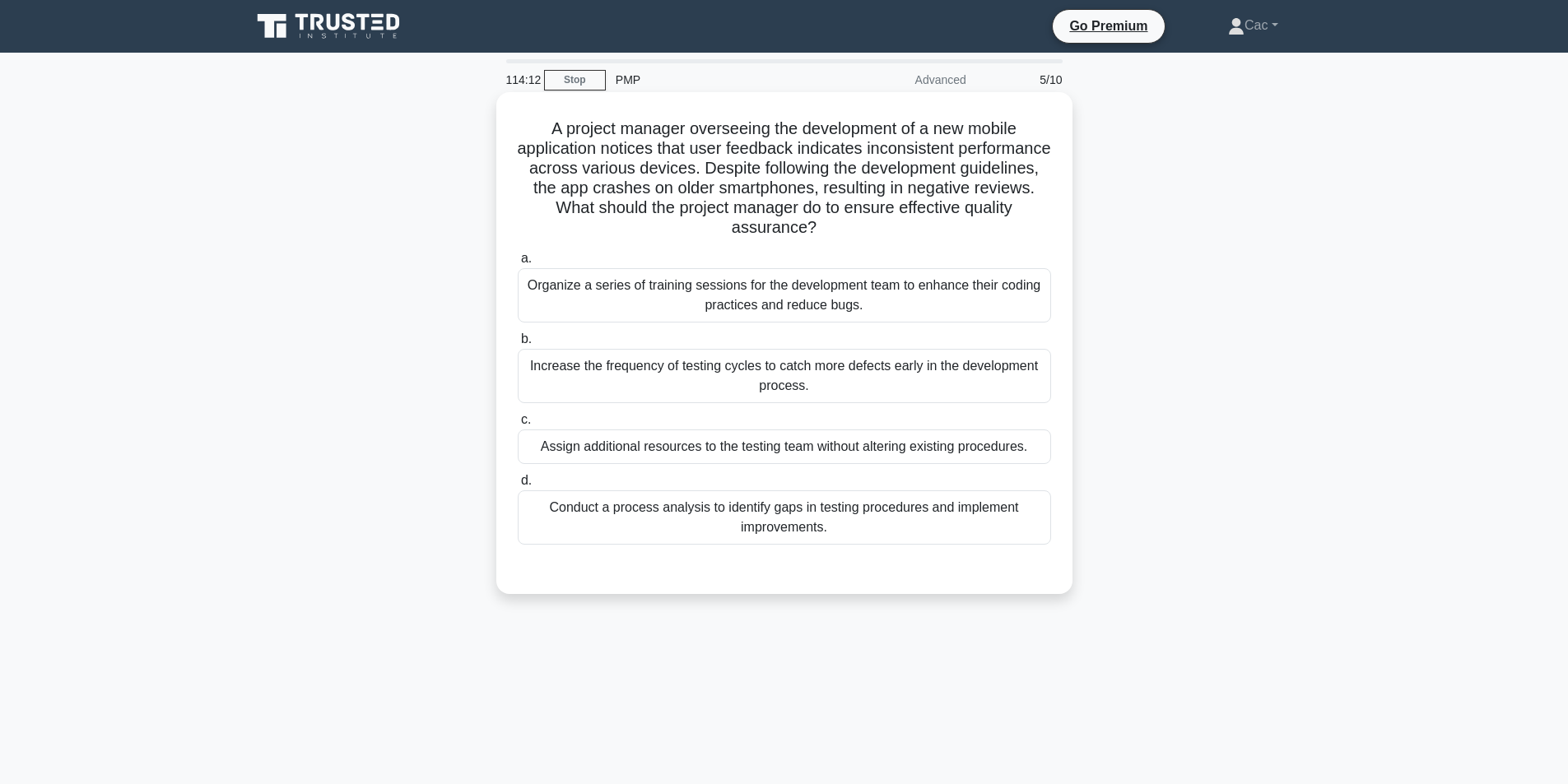
drag, startPoint x: 861, startPoint y: 533, endPoint x: 524, endPoint y: 519, distance: 337.3
click at [524, 519] on div "Conduct a process analysis to identify gaps in testing procedures and implement…" at bounding box center [784, 517] width 533 height 55
drag, startPoint x: 543, startPoint y: 121, endPoint x: 1025, endPoint y: 527, distance: 630.2
click at [1025, 527] on div "A project manager overseeing the development of a new mobile application notice…" at bounding box center [784, 343] width 563 height 489
copy div "A project manager overseeing the development of a new mobile application notice…"
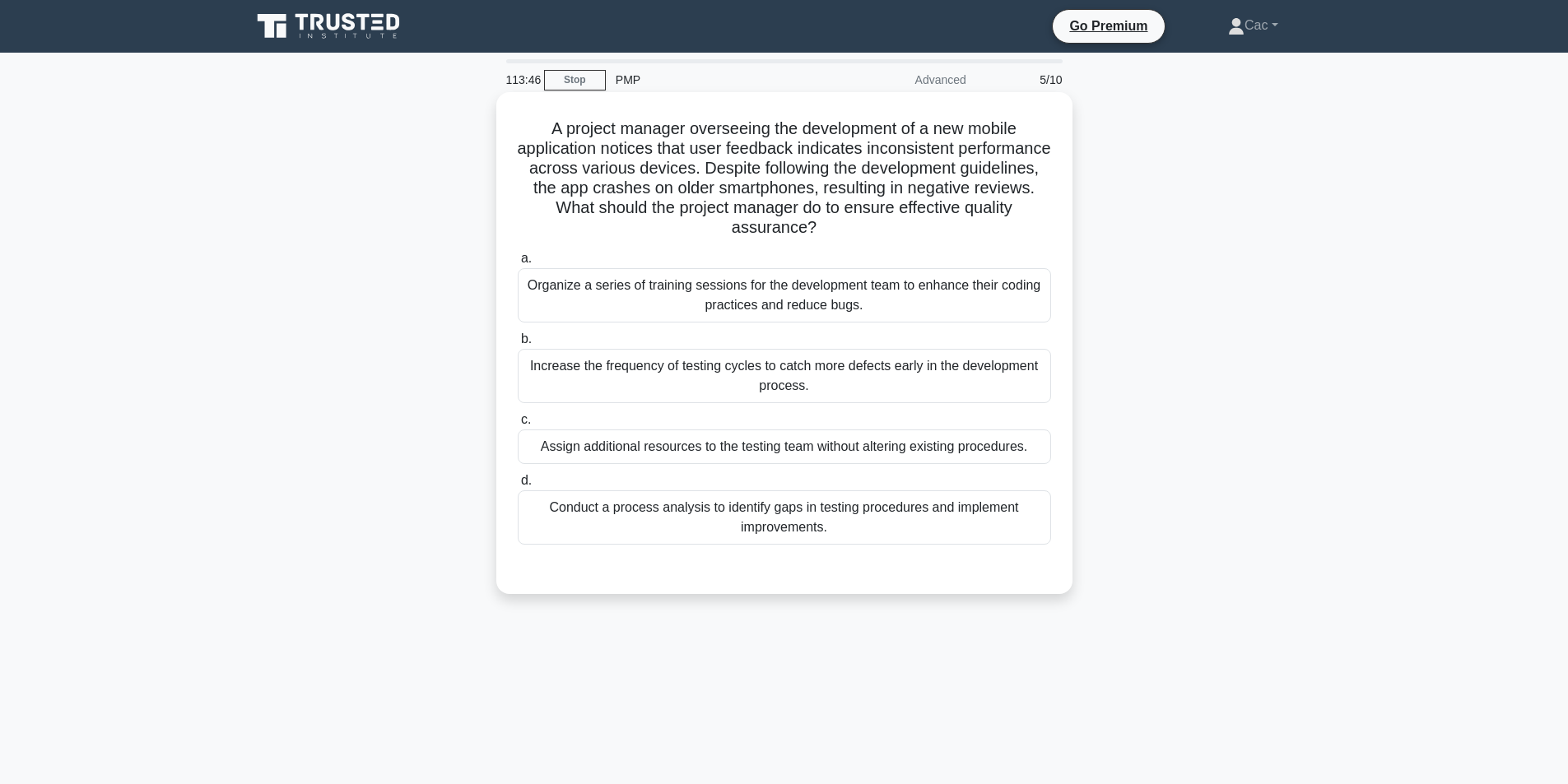
click at [772, 519] on div "Conduct a process analysis to identify gaps in testing procedures and implement…" at bounding box center [784, 517] width 533 height 55
click at [518, 486] on input "d. Conduct a process analysis to identify gaps in testing procedures and implem…" at bounding box center [518, 480] width 0 height 11
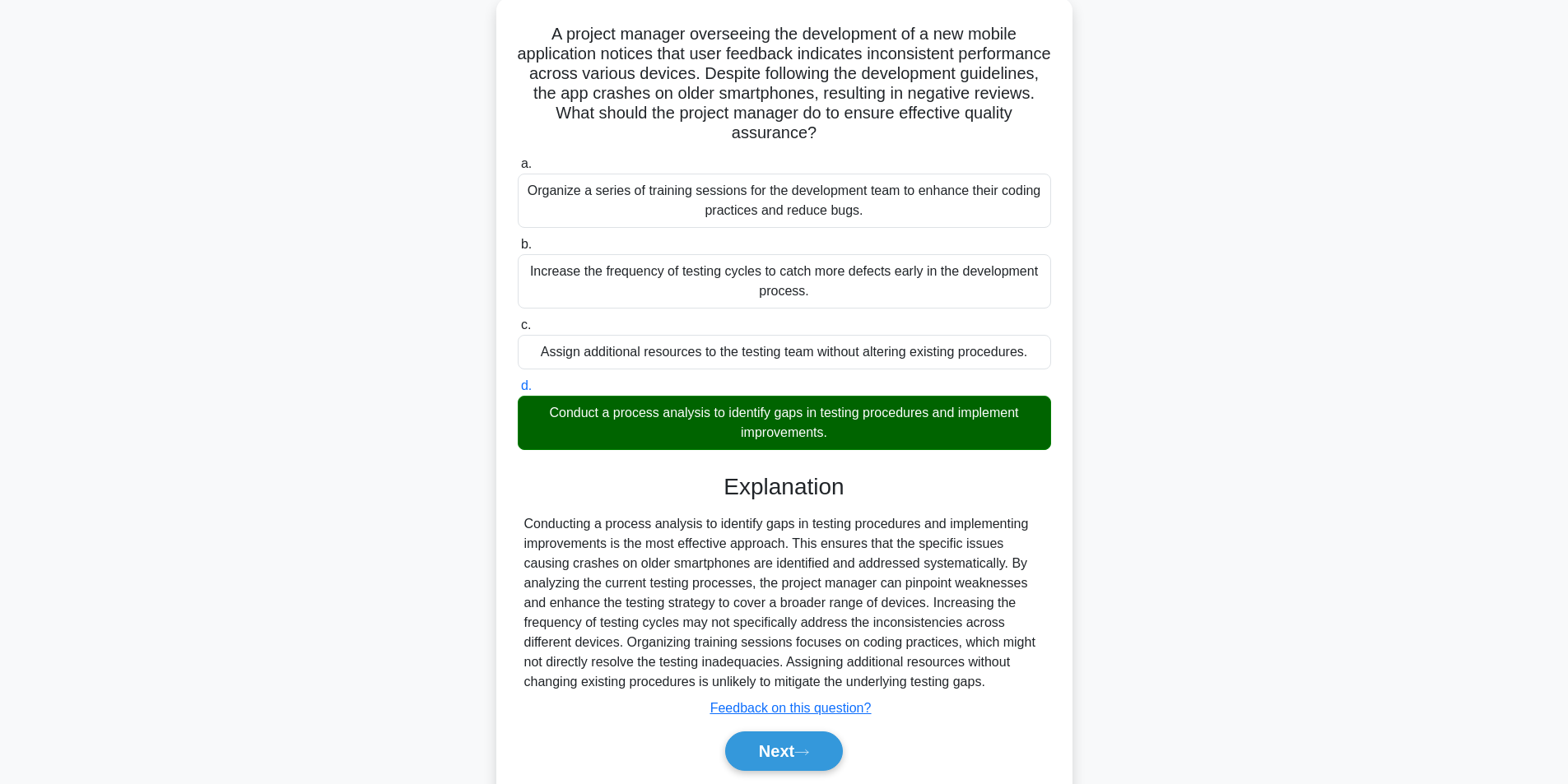
scroll to position [152, 0]
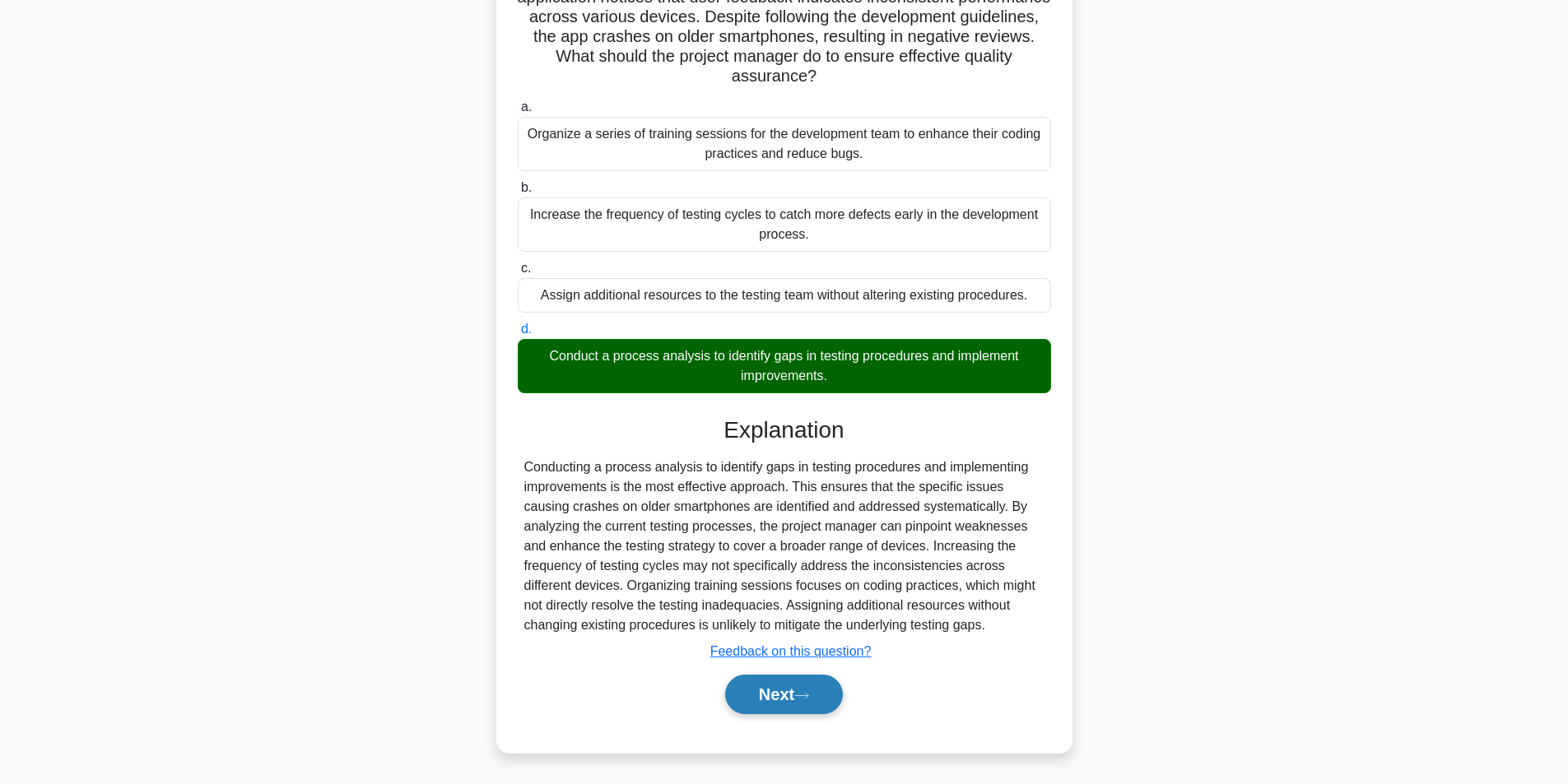
click at [808, 694] on icon at bounding box center [801, 695] width 15 height 9
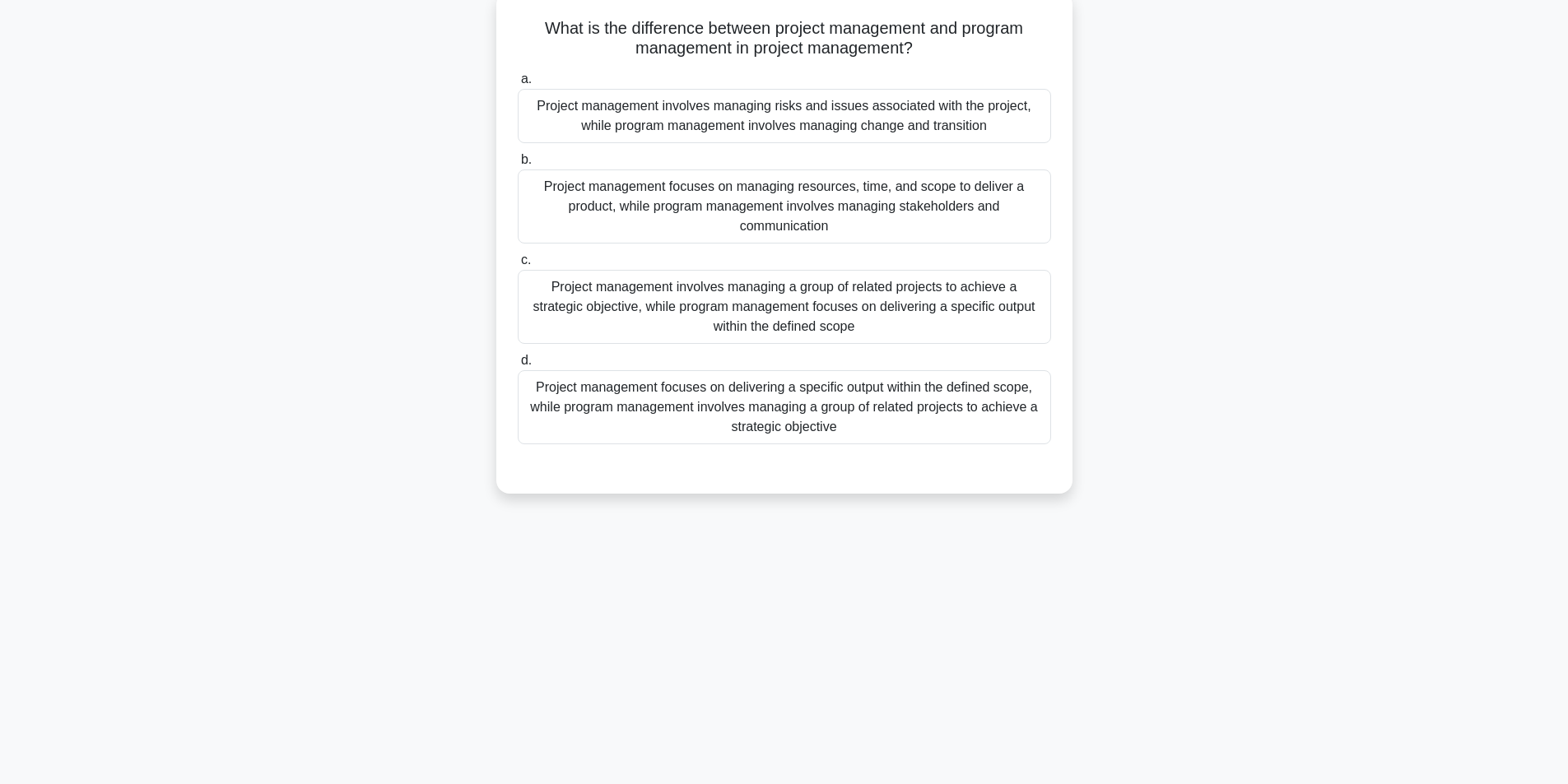
scroll to position [0, 0]
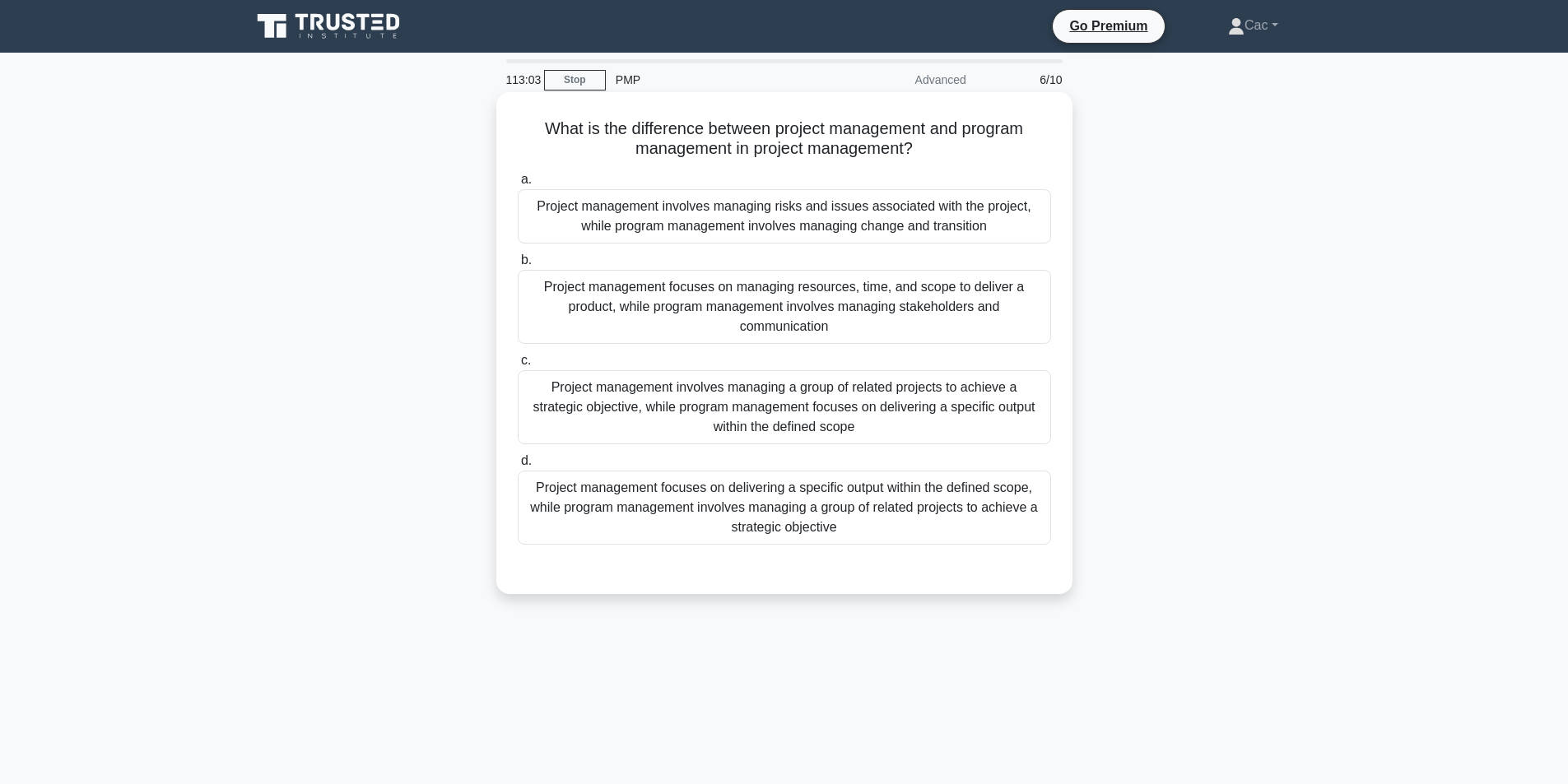
click at [729, 510] on div "Project management focuses on delivering a specific output within the defined s…" at bounding box center [784, 507] width 533 height 74
click at [518, 466] on input "d. Project management focuses on delivering a specific output within the define…" at bounding box center [518, 461] width 0 height 11
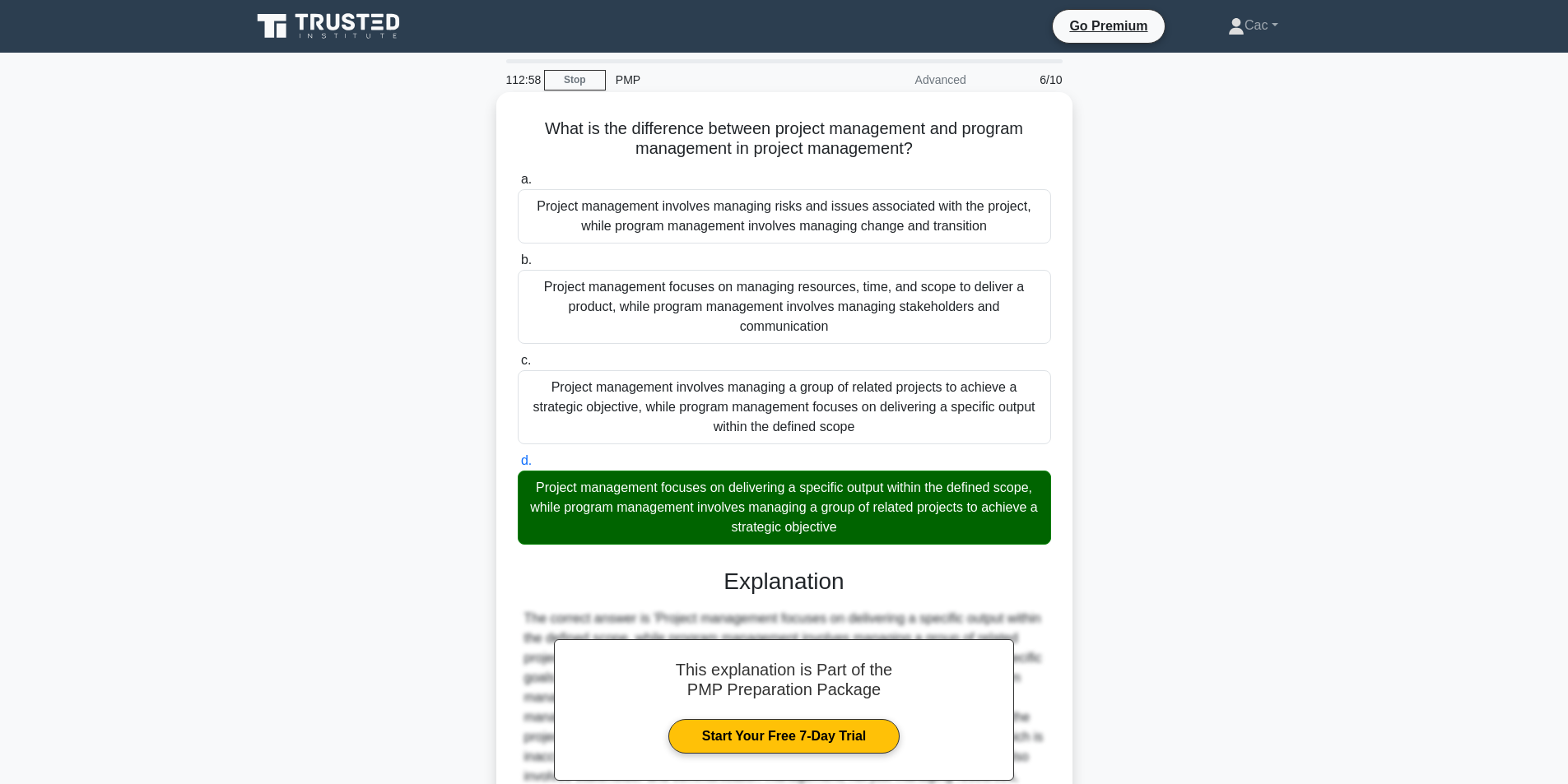
drag, startPoint x: 526, startPoint y: 485, endPoint x: 884, endPoint y: 522, distance: 359.9
click at [884, 522] on div "Project management focuses on delivering a specific output within the defined s…" at bounding box center [784, 507] width 533 height 74
copy div "Project management focuses on delivering a specific output within the defined s…"
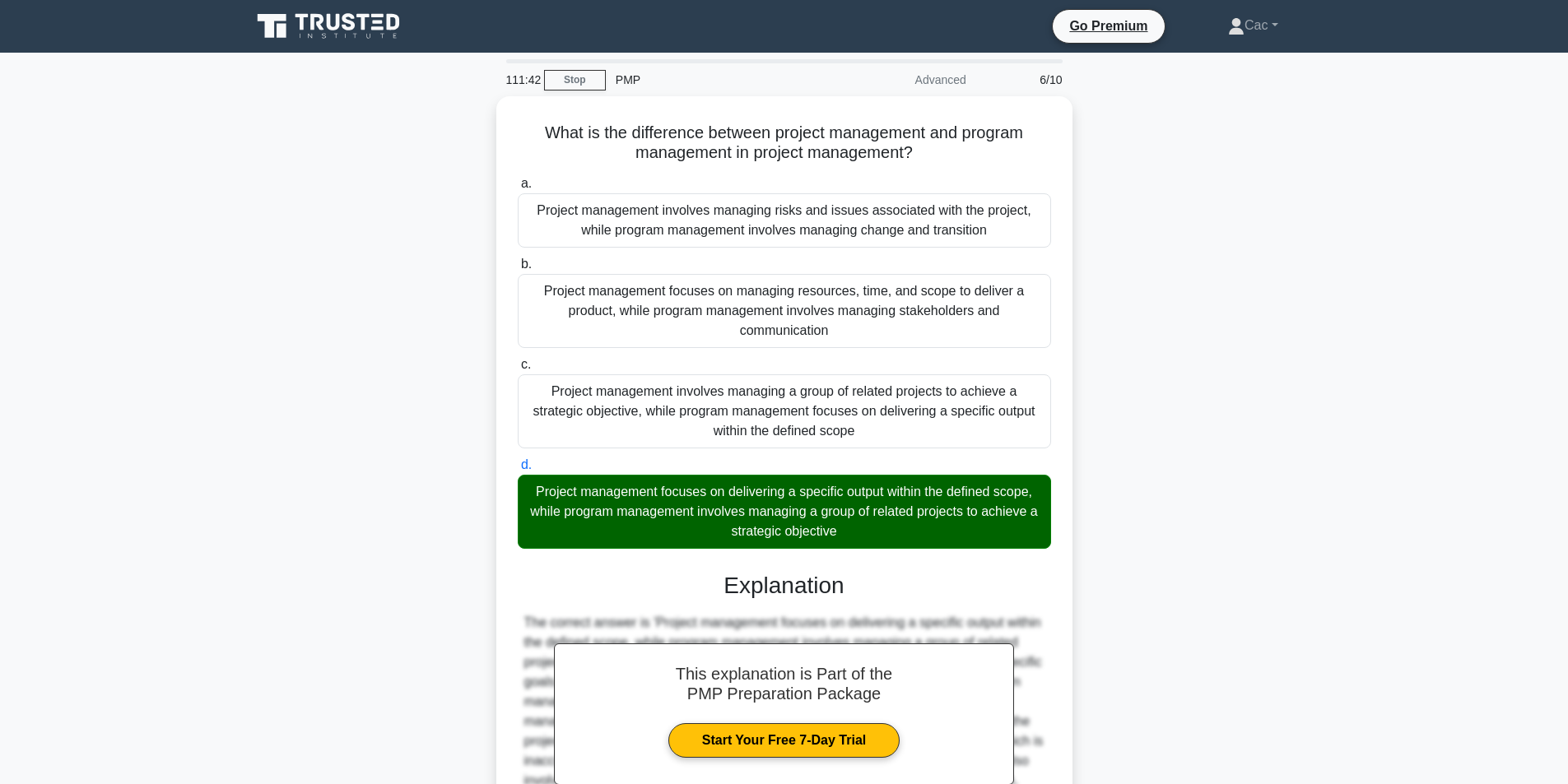
click at [1233, 362] on div "What is the difference between project management and program management in pro…" at bounding box center [784, 542] width 1086 height 892
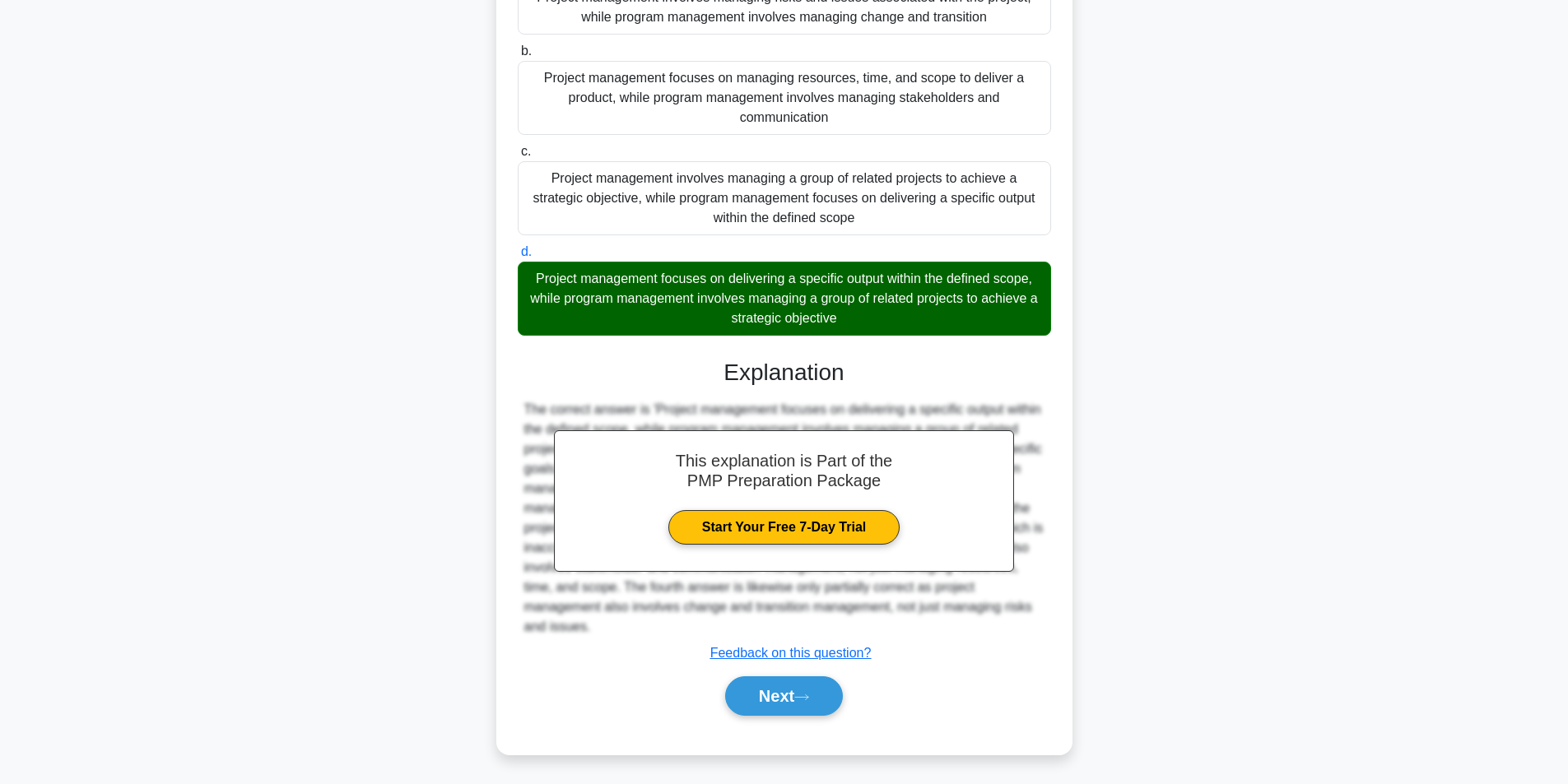
scroll to position [211, 0]
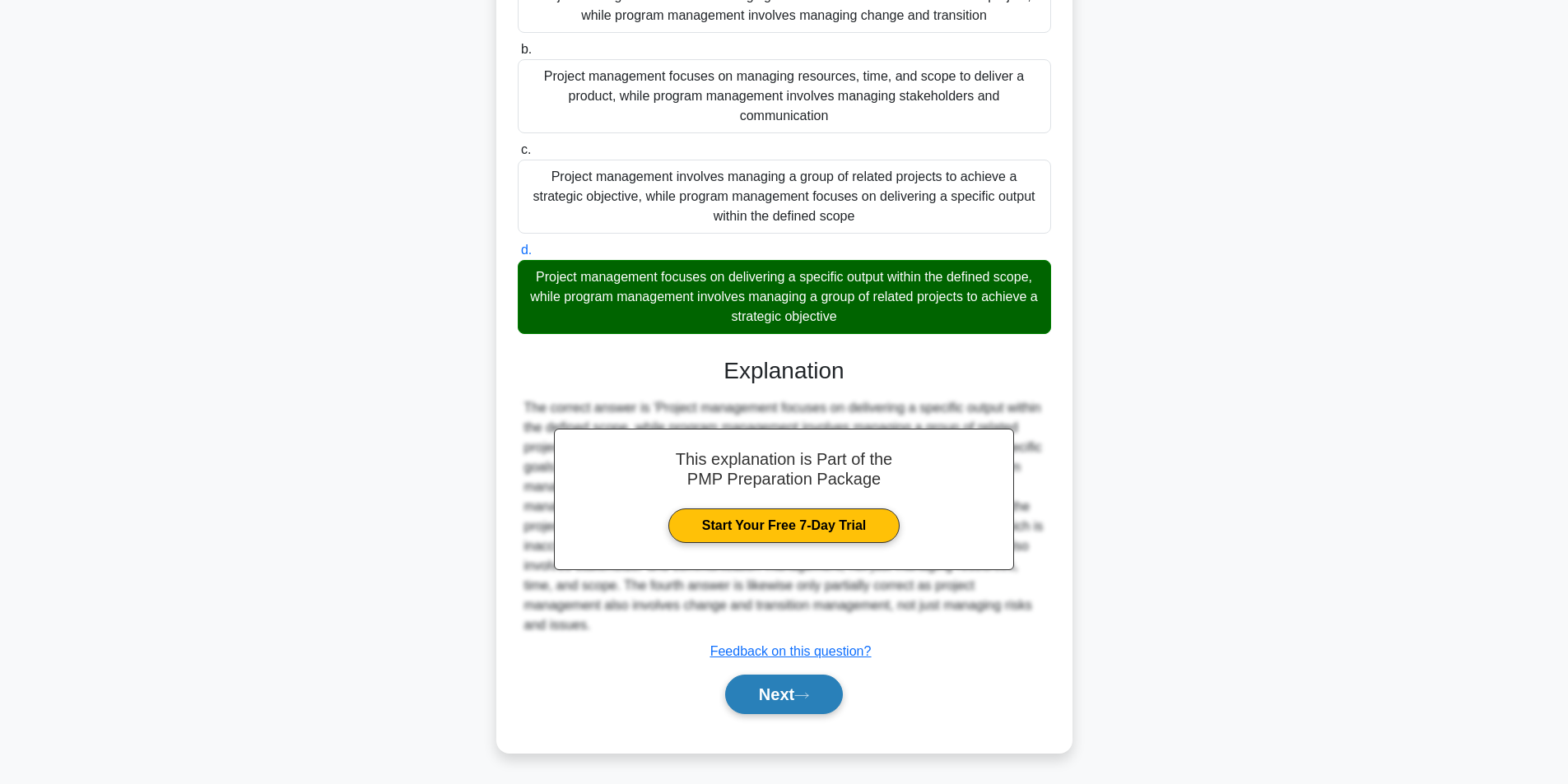
click at [764, 707] on button "Next" at bounding box center [784, 694] width 118 height 40
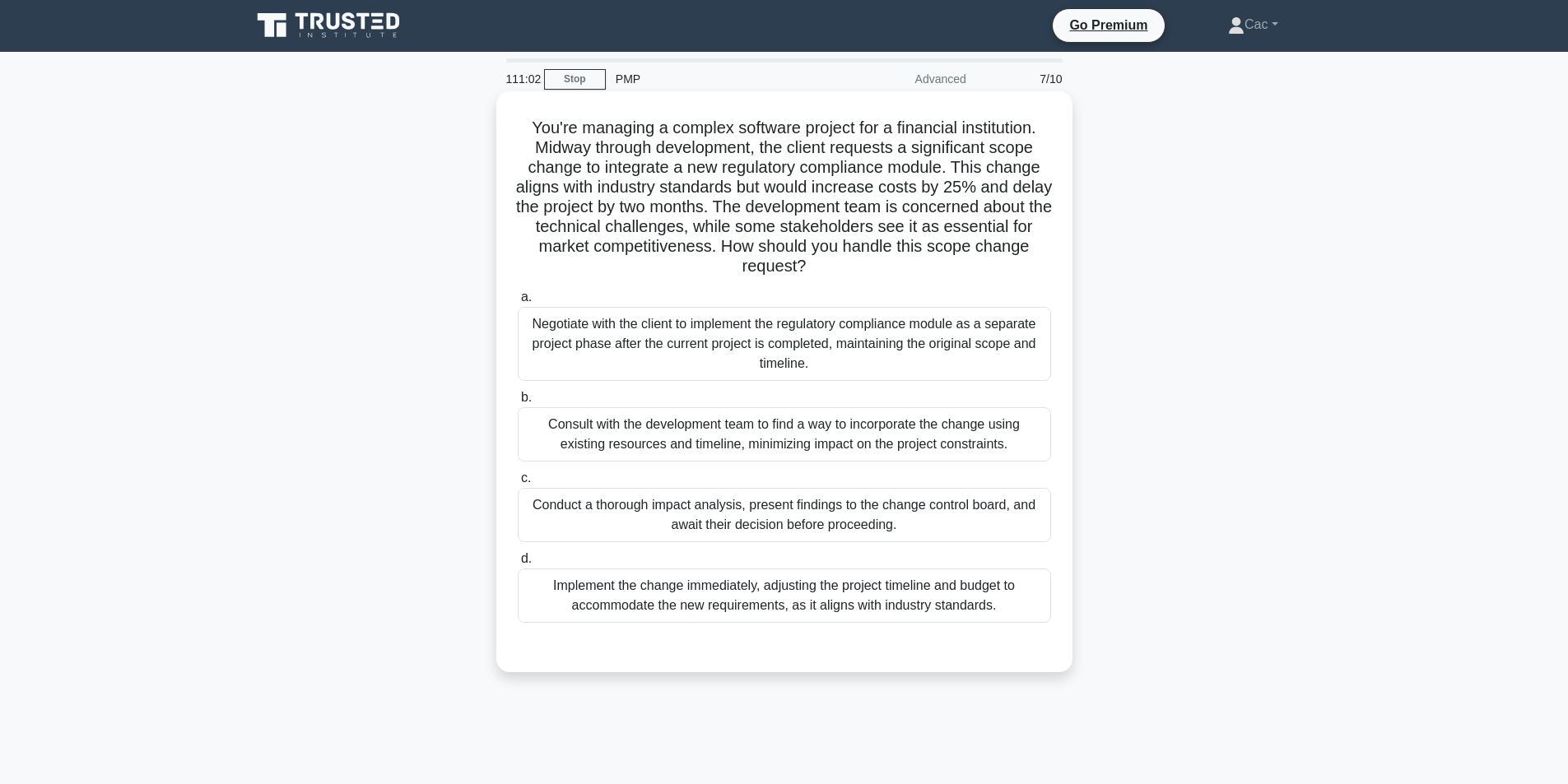
scroll to position [0, 0]
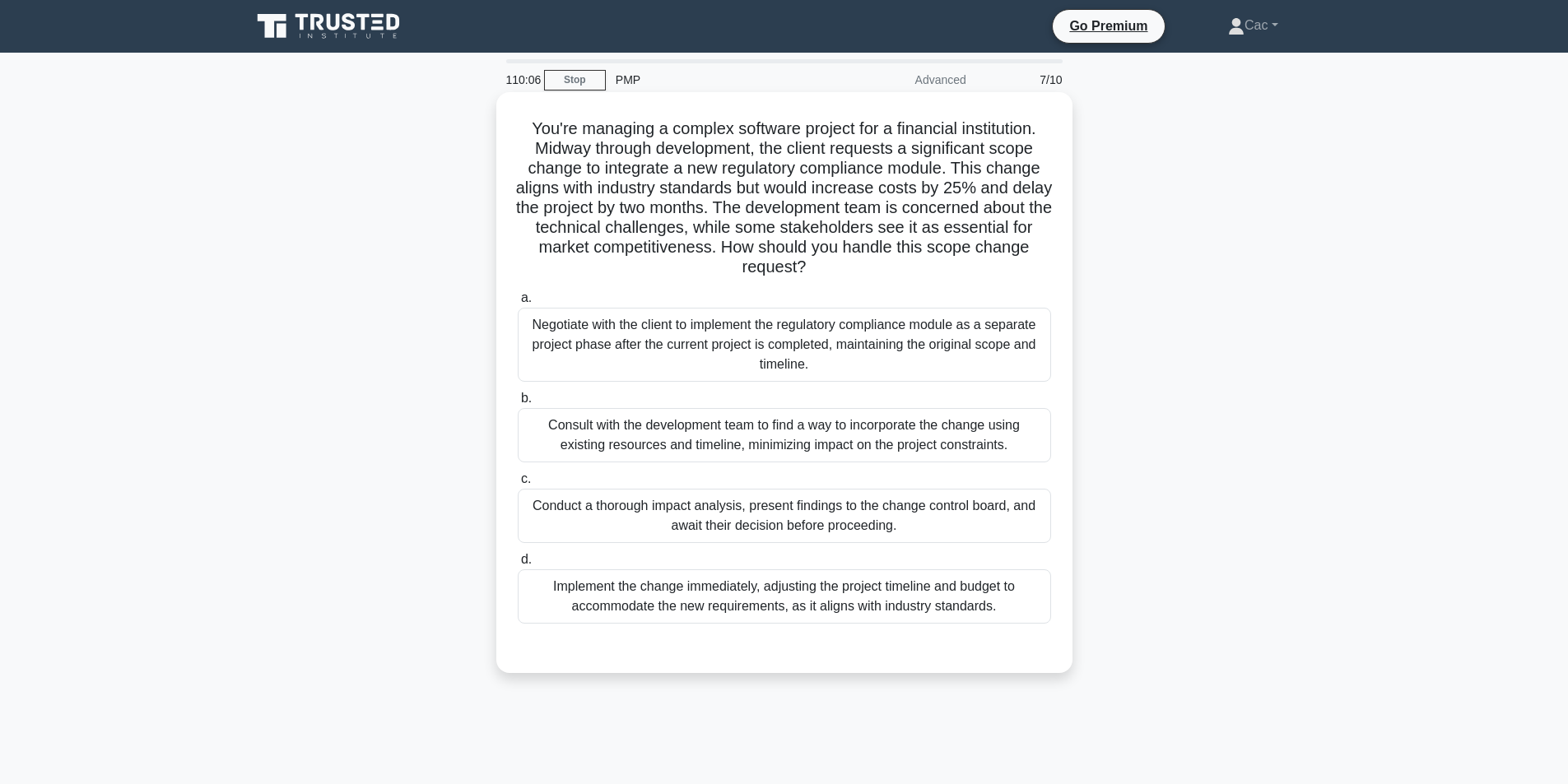
click at [803, 510] on div "Conduct a thorough impact analysis, present findings to the change control boar…" at bounding box center [784, 516] width 533 height 55
click at [518, 485] on input "c. Conduct a thorough impact analysis, present findings to the change control b…" at bounding box center [518, 479] width 0 height 11
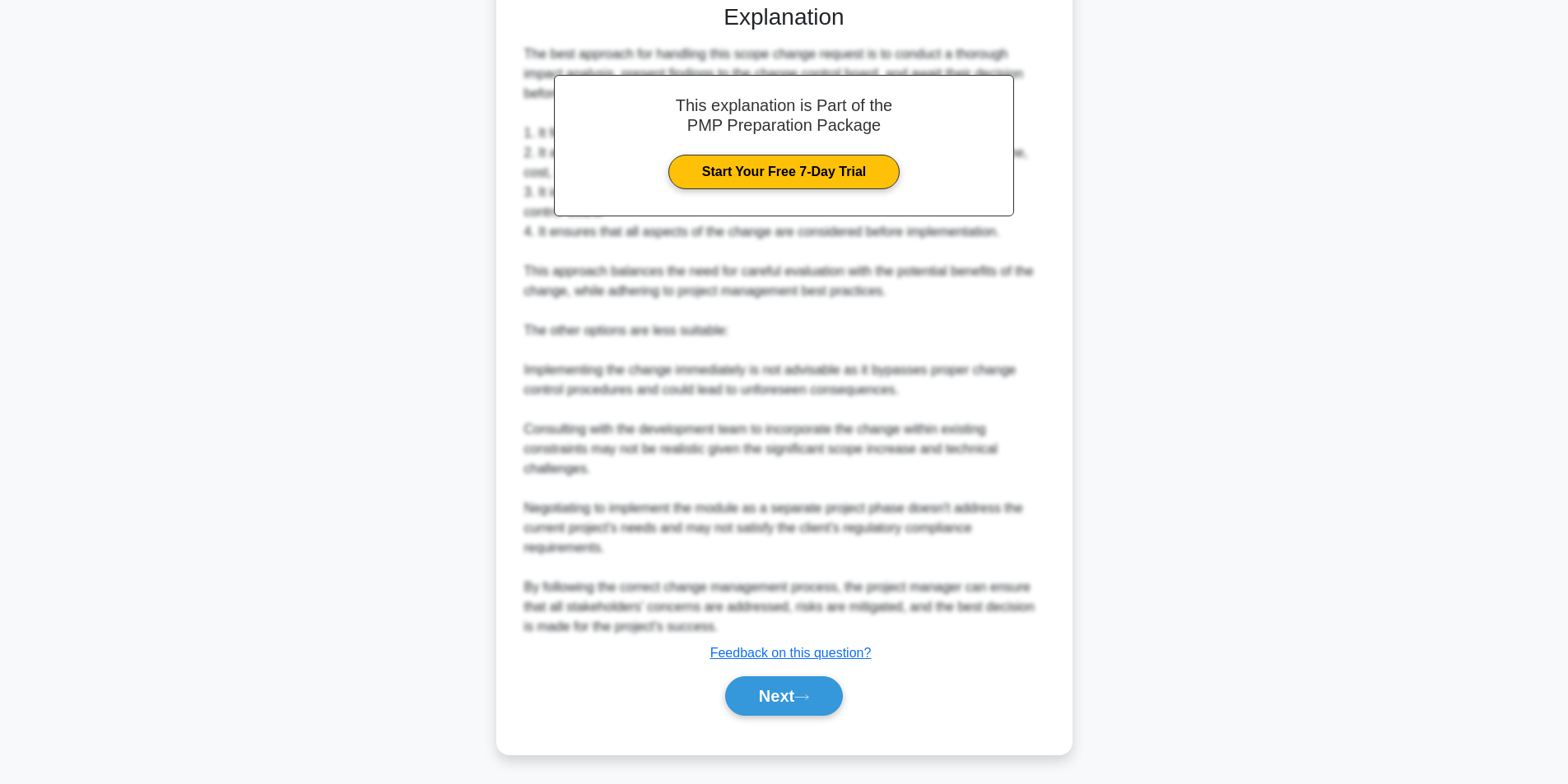
scroll to position [646, 0]
click at [787, 688] on button "Next" at bounding box center [784, 694] width 118 height 40
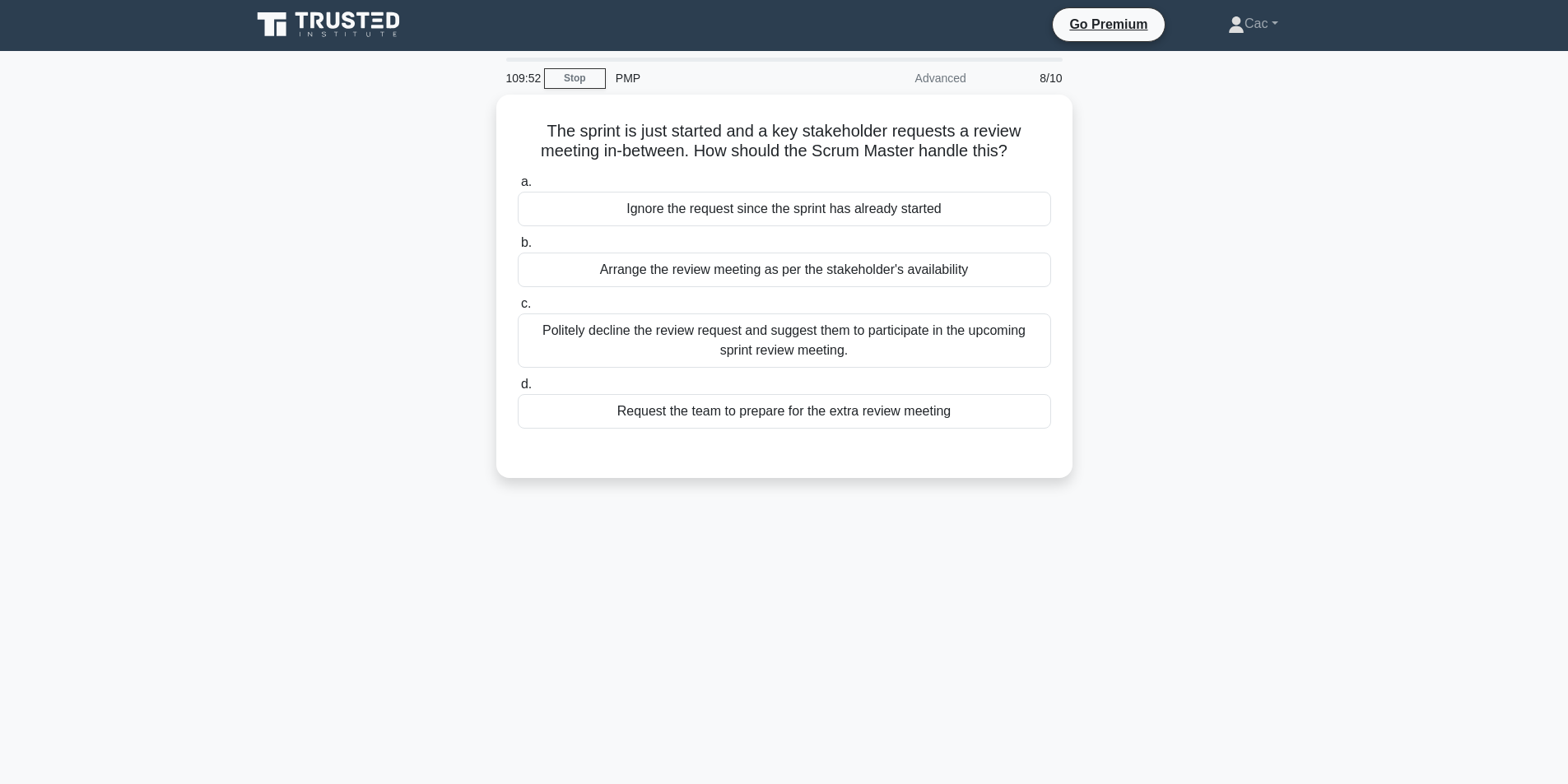
scroll to position [0, 0]
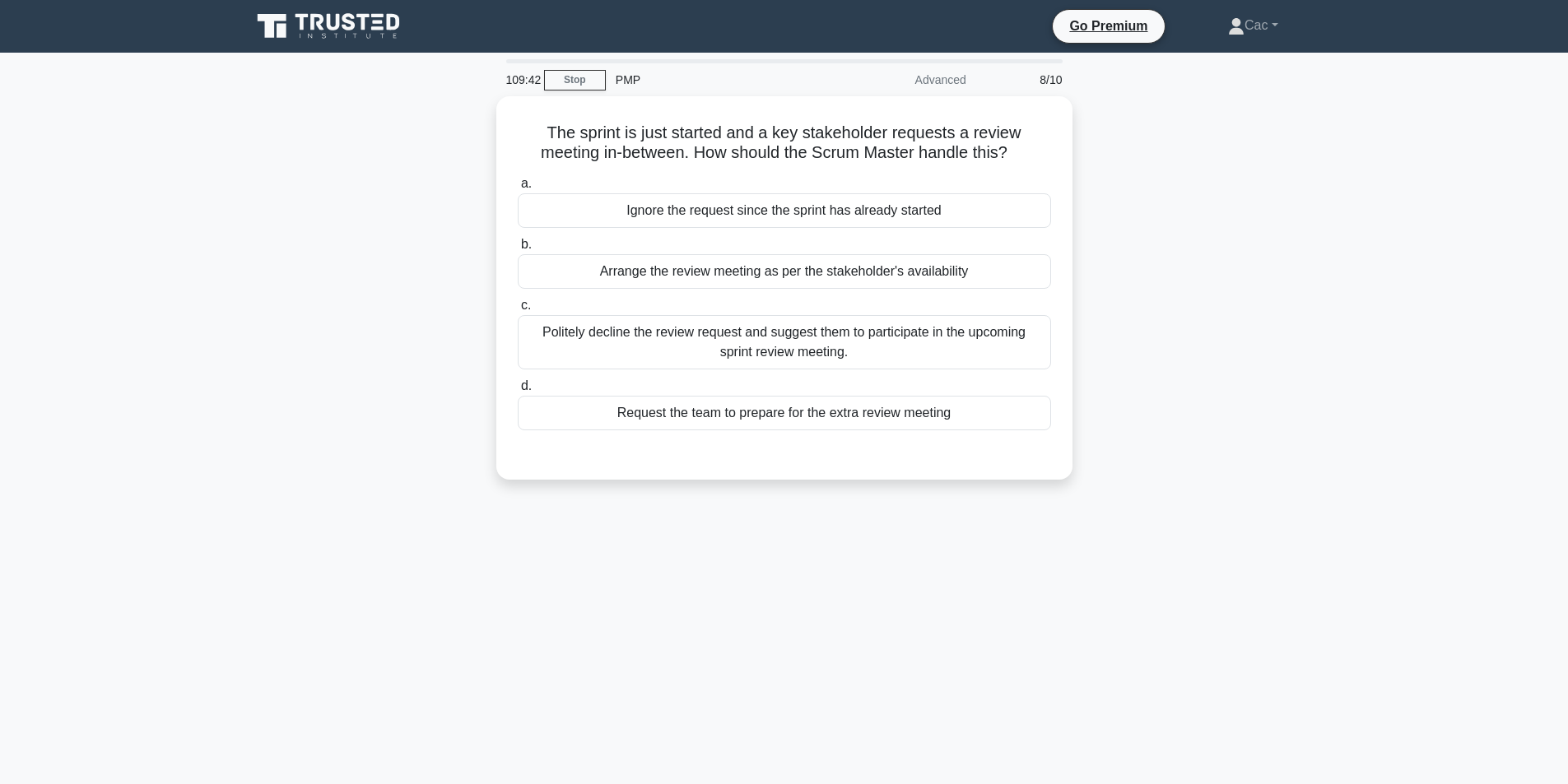
click at [870, 587] on div "109:42 Stop PMP Advanced 8/10 The sprint is just started and a key stakeholder …" at bounding box center [784, 470] width 1086 height 823
click at [576, 74] on link "Stop" at bounding box center [575, 80] width 62 height 21
